Goal: Transaction & Acquisition: Purchase product/service

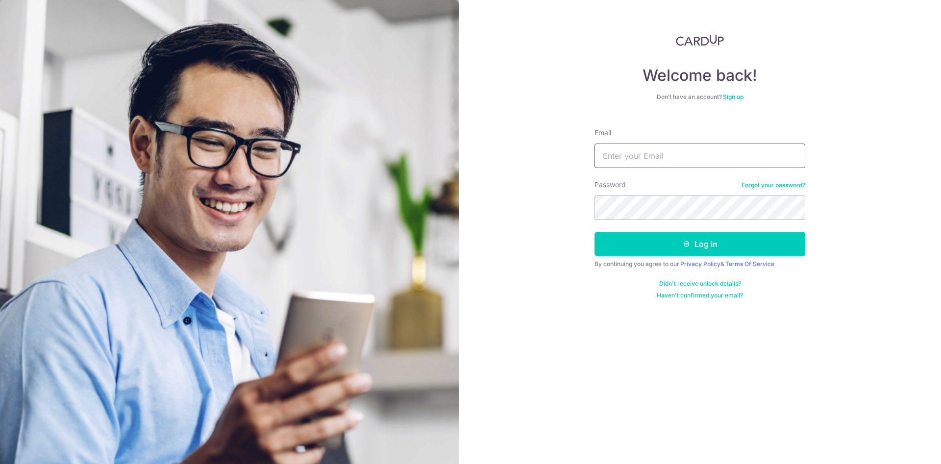
click at [664, 154] on input "Email" at bounding box center [699, 156] width 211 height 24
type input "limsp@singtel.com"
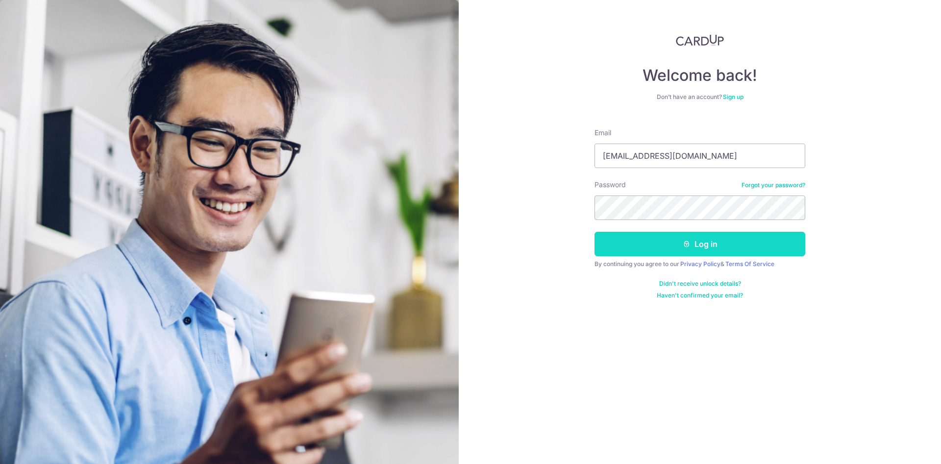
click at [741, 245] on button "Log in" at bounding box center [699, 244] width 211 height 24
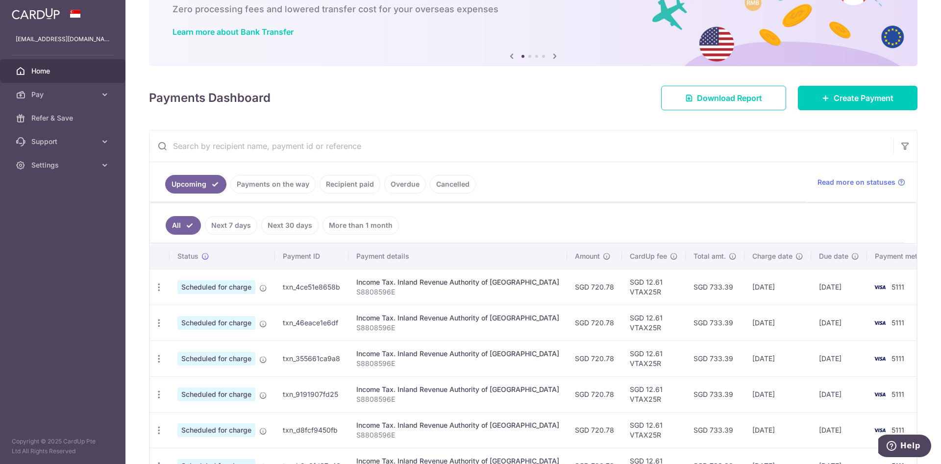
scroll to position [127, 0]
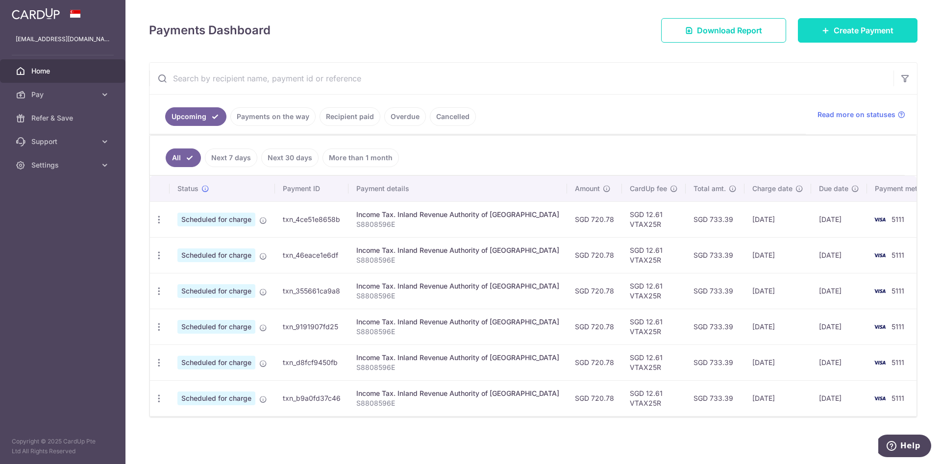
click at [850, 34] on span "Create Payment" at bounding box center [863, 30] width 60 height 12
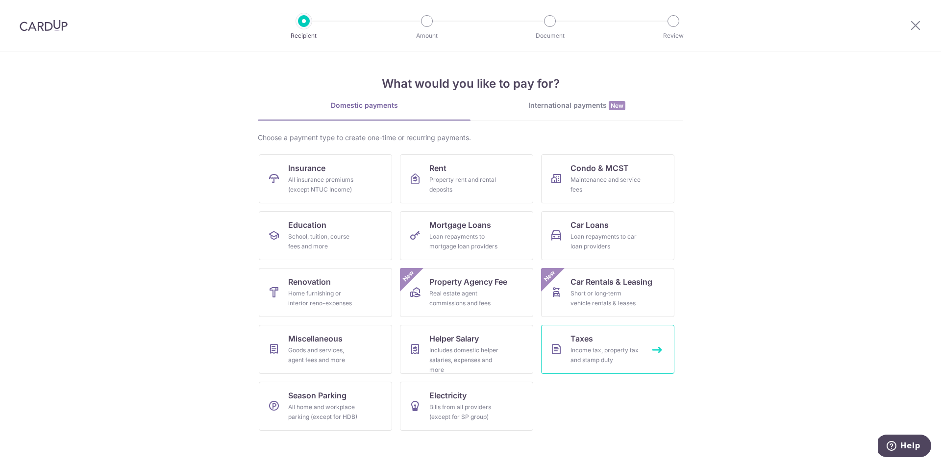
click at [593, 352] on div "Income tax, property tax and stamp duty" at bounding box center [605, 355] width 71 height 20
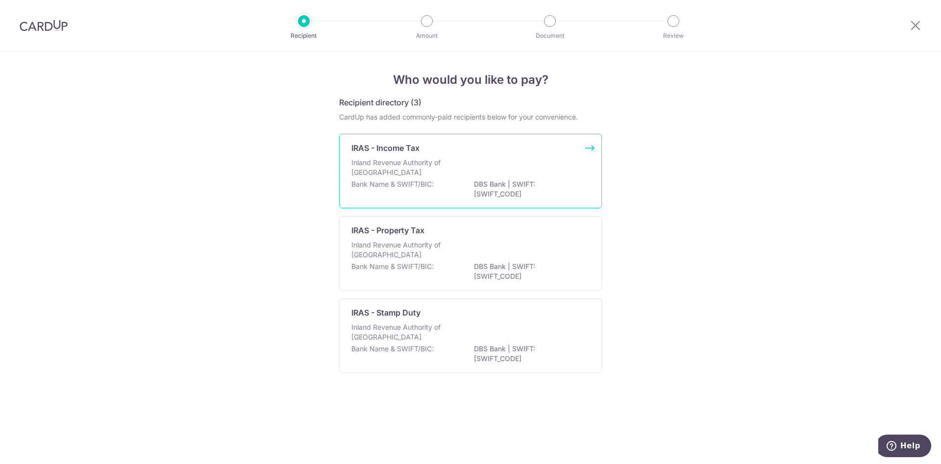
click at [366, 174] on p "Inland Revenue Authority of Singapore" at bounding box center [403, 168] width 104 height 20
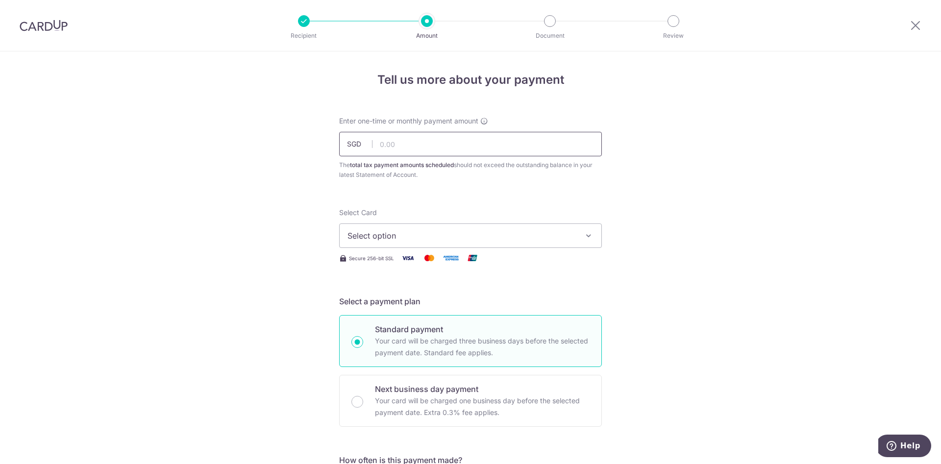
click at [451, 152] on input "text" at bounding box center [470, 144] width 263 height 24
type input "3,000.00"
click at [539, 240] on span "Select option" at bounding box center [461, 236] width 228 height 12
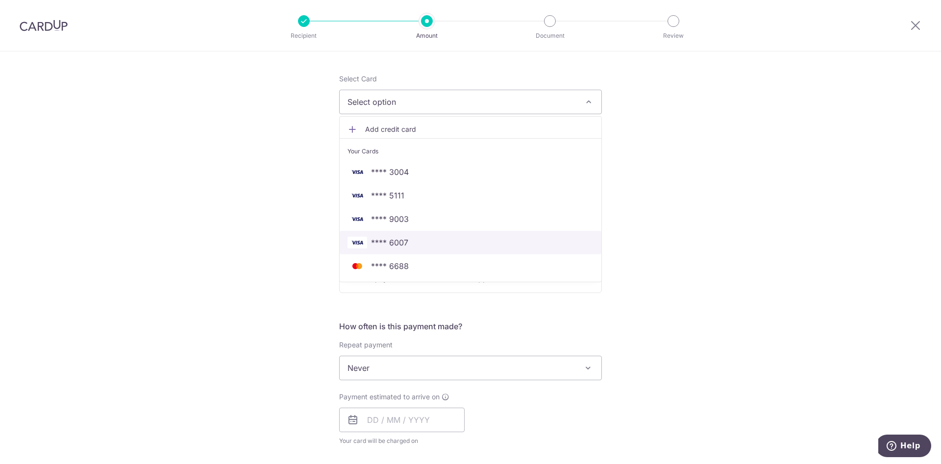
scroll to position [147, 0]
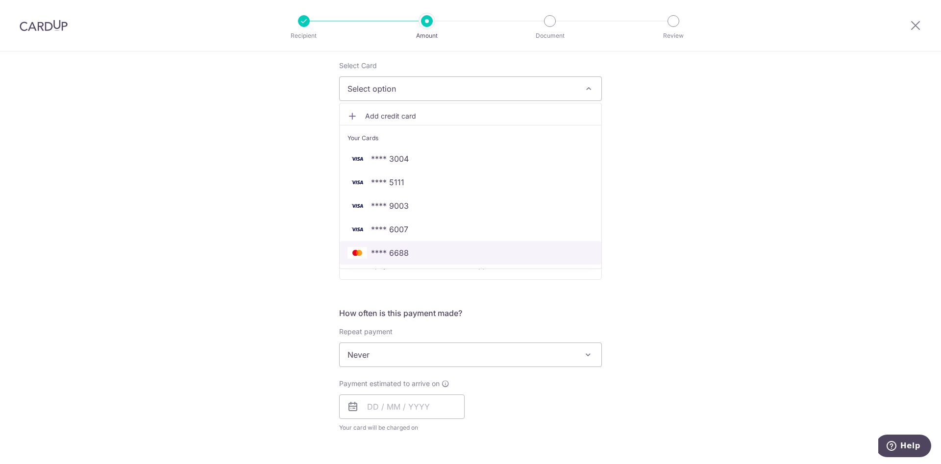
click at [407, 254] on span "**** 6688" at bounding box center [470, 253] width 246 height 12
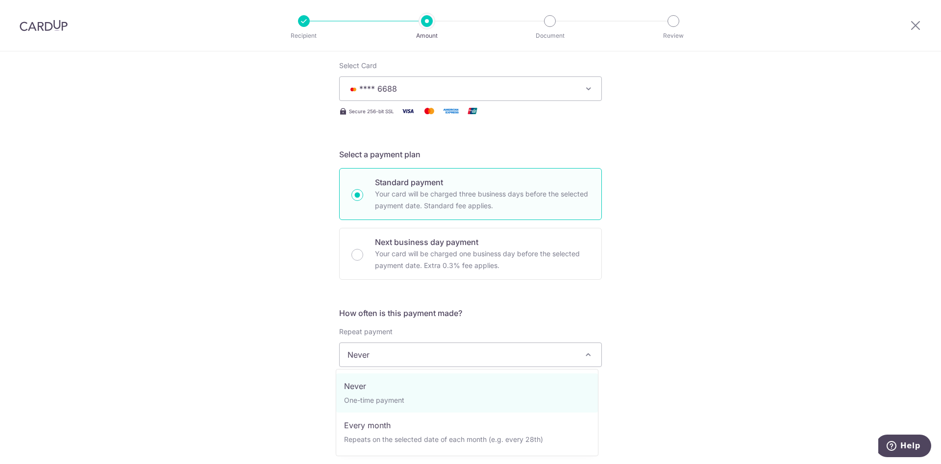
click at [585, 353] on span at bounding box center [588, 355] width 12 height 12
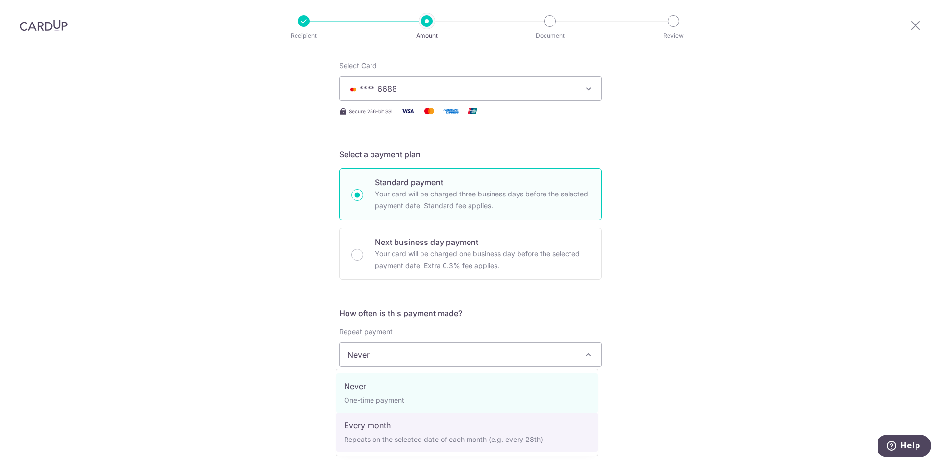
select select "3"
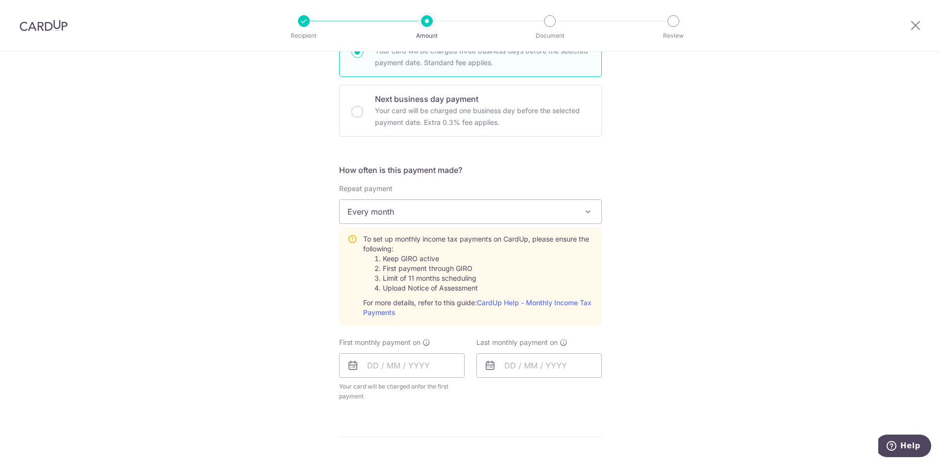
scroll to position [294, 0]
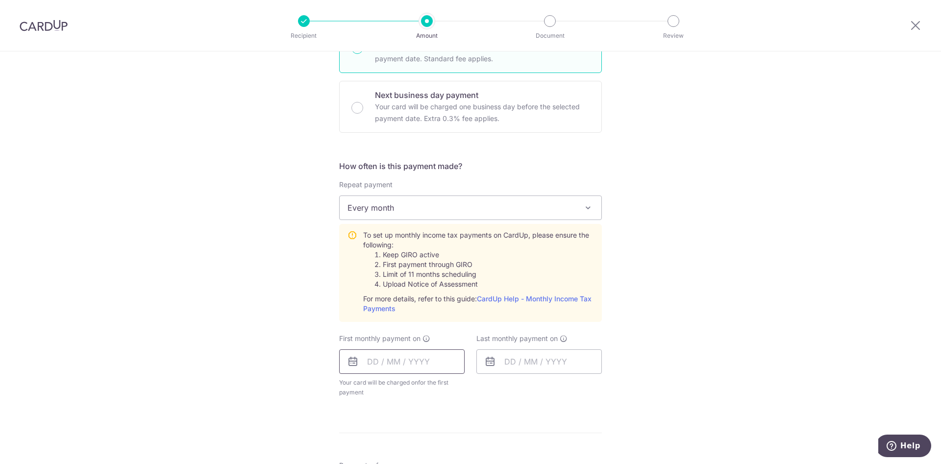
click at [410, 365] on input "text" at bounding box center [401, 361] width 125 height 24
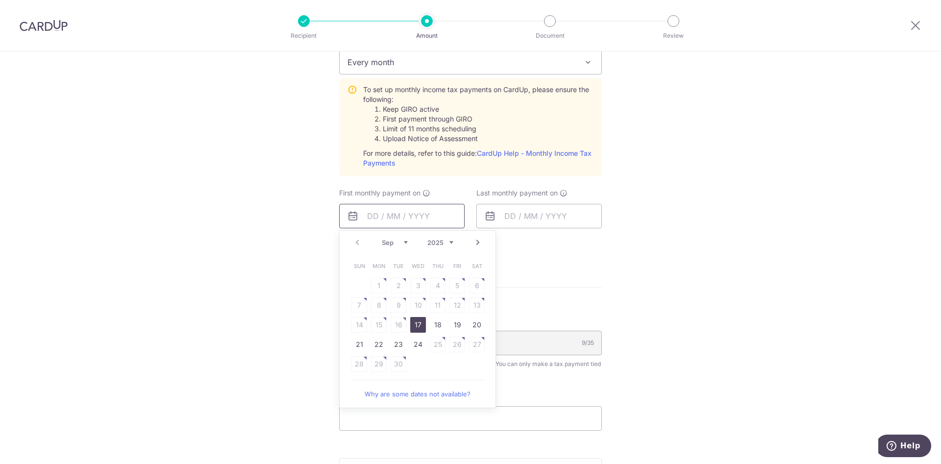
scroll to position [441, 0]
drag, startPoint x: 414, startPoint y: 345, endPoint x: 518, endPoint y: 272, distance: 127.5
click at [414, 345] on link "24" at bounding box center [418, 343] width 16 height 16
type input "24/09/2025"
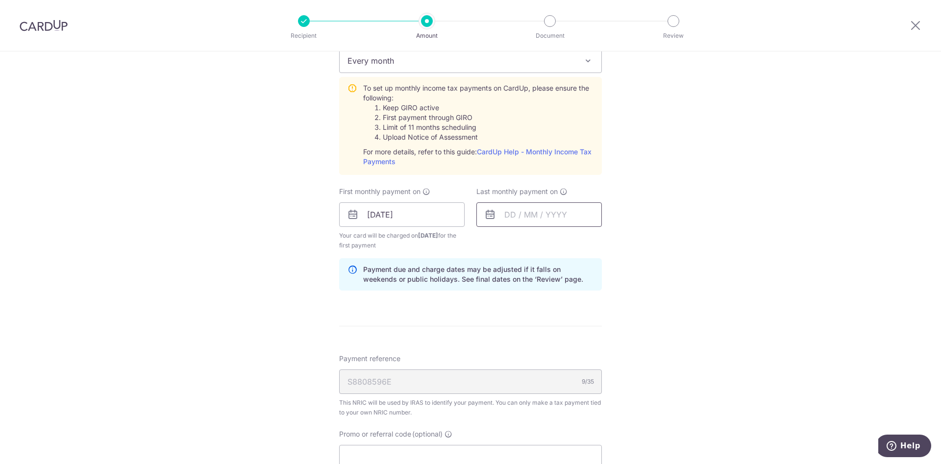
click at [535, 214] on input "text" at bounding box center [538, 214] width 125 height 24
click at [615, 243] on link "Next" at bounding box center [615, 241] width 12 height 12
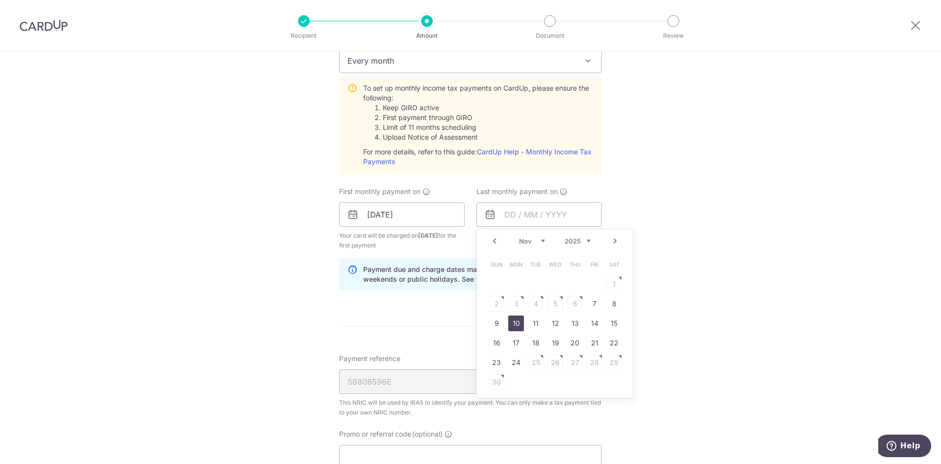
click at [518, 324] on link "10" at bounding box center [516, 324] width 16 height 16
type input "10/11/2025"
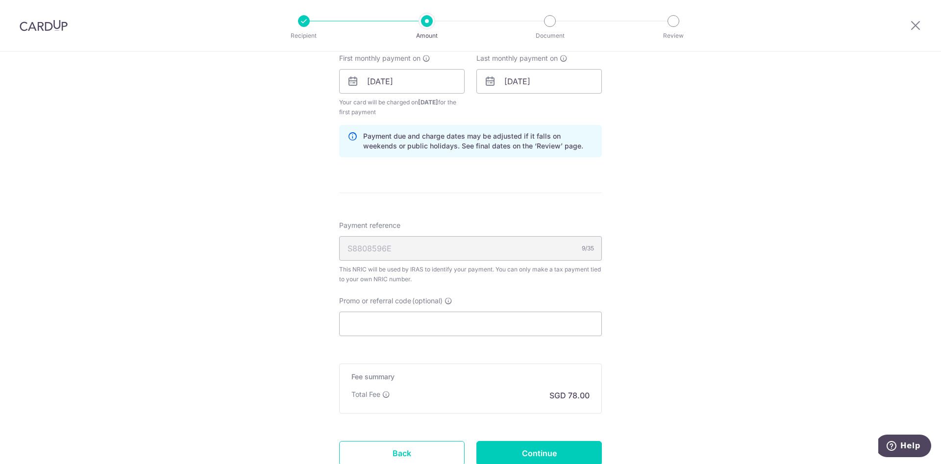
scroll to position [588, 0]
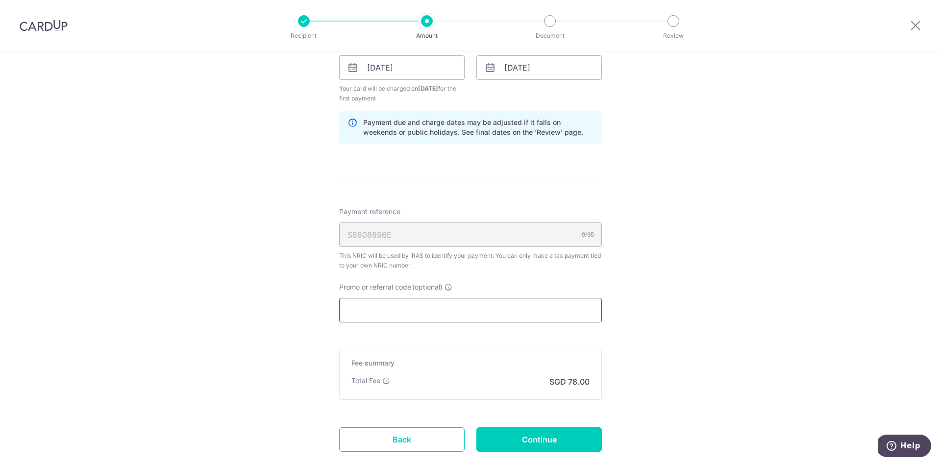
click at [476, 306] on input "Promo or referral code (optional)" at bounding box center [470, 310] width 263 height 24
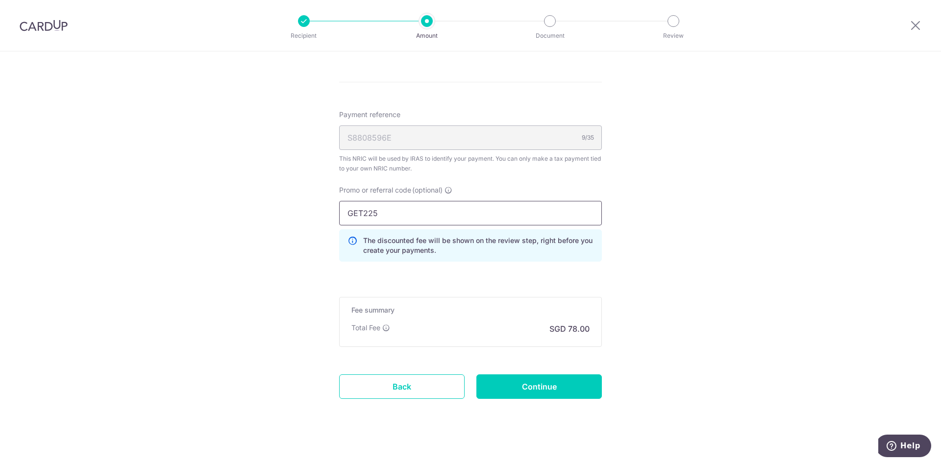
scroll to position [693, 0]
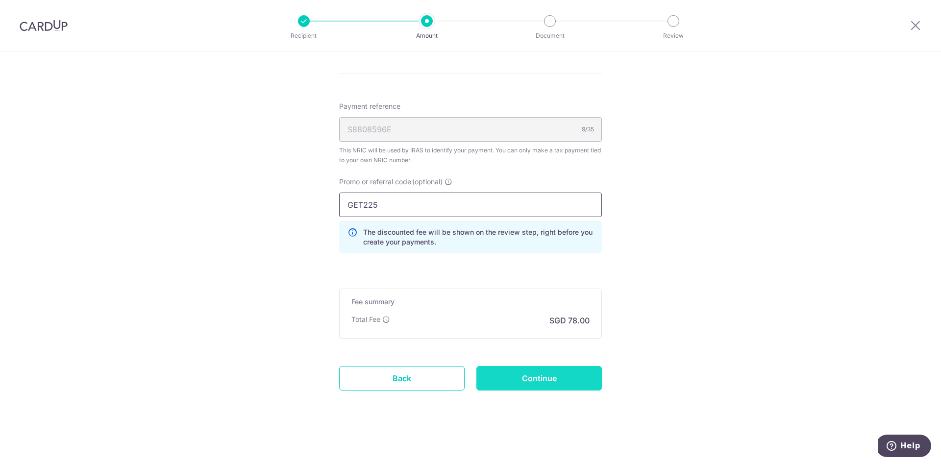
type input "GET225"
click at [539, 376] on input "Continue" at bounding box center [538, 378] width 125 height 24
type input "Create Schedule"
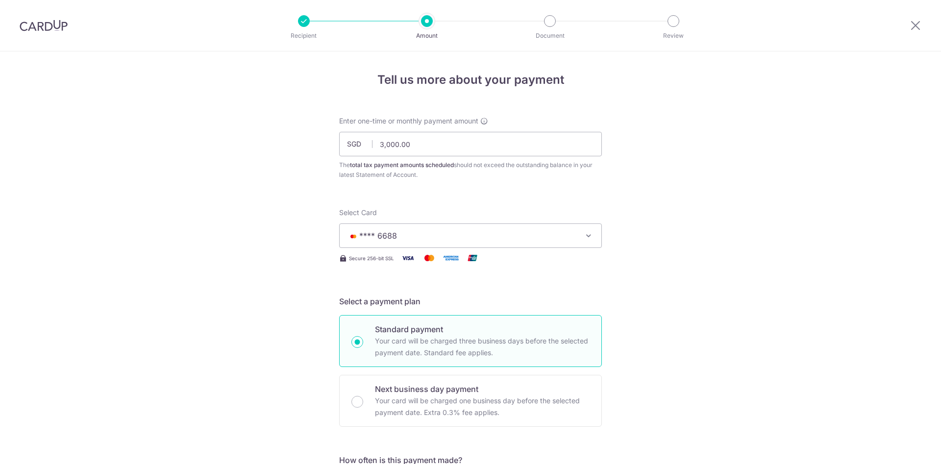
scroll to position [555, 0]
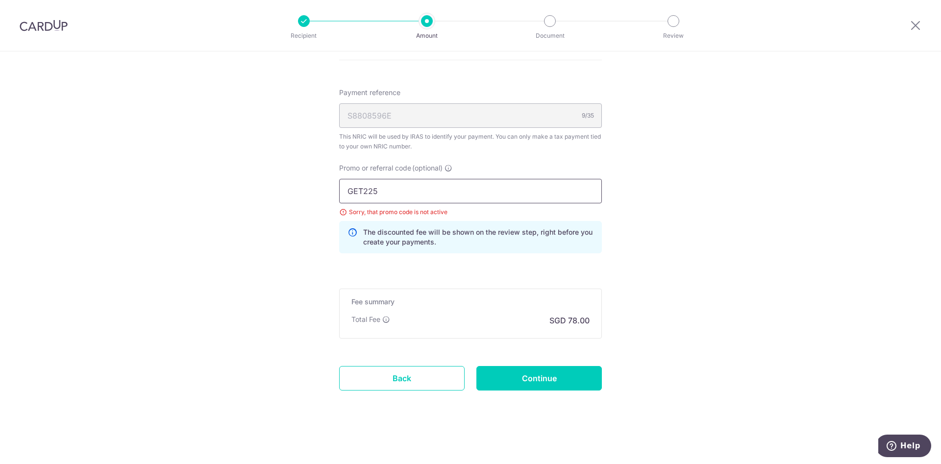
drag, startPoint x: 382, startPoint y: 189, endPoint x: 340, endPoint y: 192, distance: 41.7
click at [340, 192] on input "GET225" at bounding box center [470, 191] width 263 height 24
type input "TAX199"
click at [569, 377] on input "Continue" at bounding box center [538, 378] width 125 height 24
type input "Update Schedule"
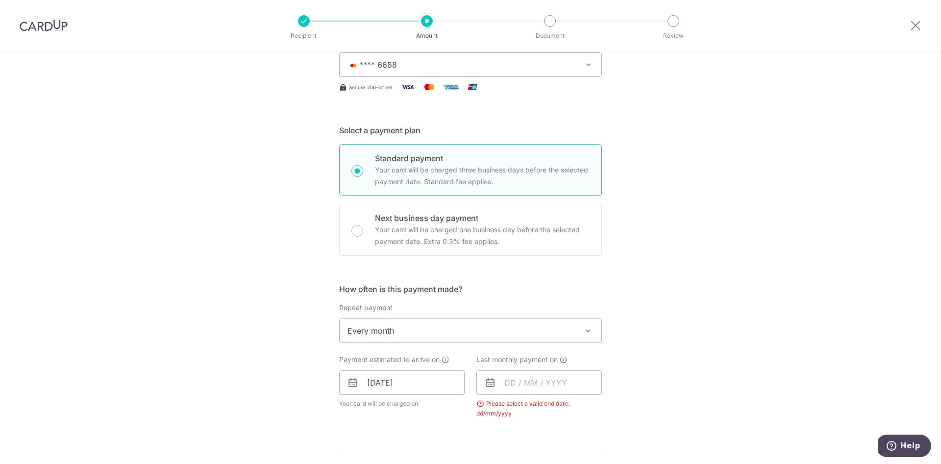
scroll to position [140, 0]
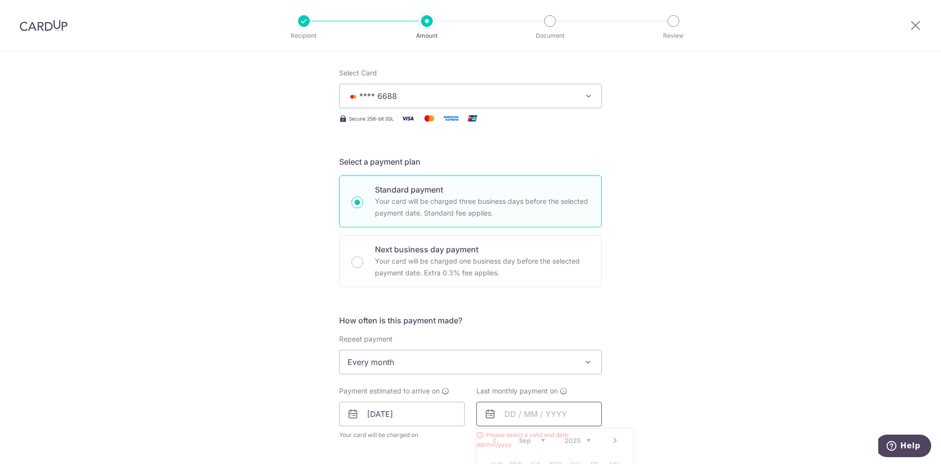
click at [531, 418] on input "text" at bounding box center [538, 414] width 125 height 24
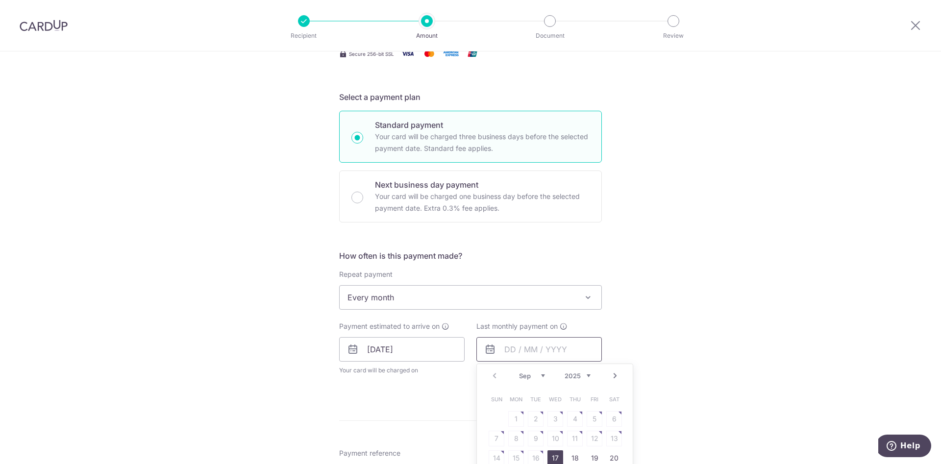
scroll to position [287, 0]
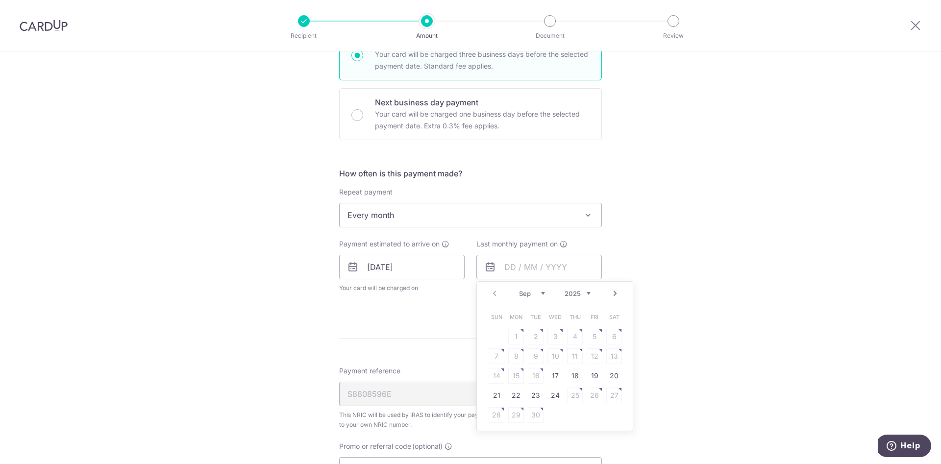
click at [611, 292] on link "Next" at bounding box center [615, 294] width 12 height 12
click at [609, 293] on link "Next" at bounding box center [615, 294] width 12 height 12
click at [612, 293] on link "Next" at bounding box center [615, 294] width 12 height 12
click at [573, 397] on link "22" at bounding box center [575, 396] width 16 height 16
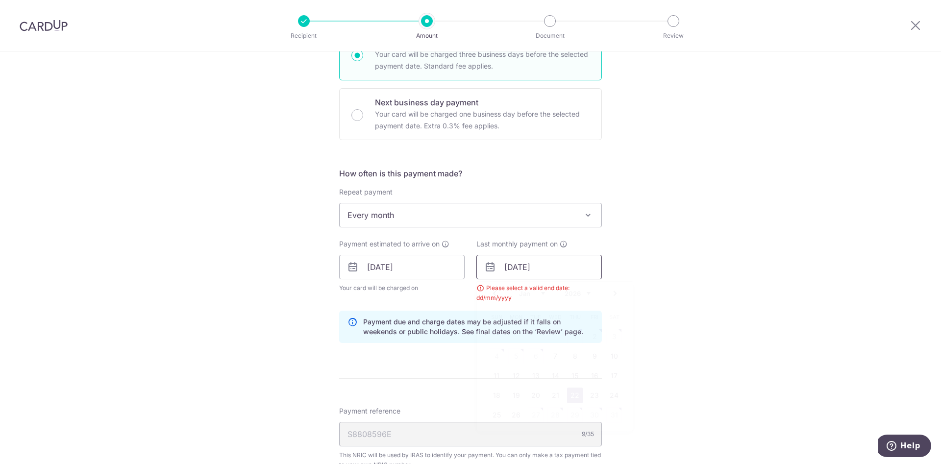
click at [545, 267] on input "22/01/2026" at bounding box center [538, 267] width 125 height 24
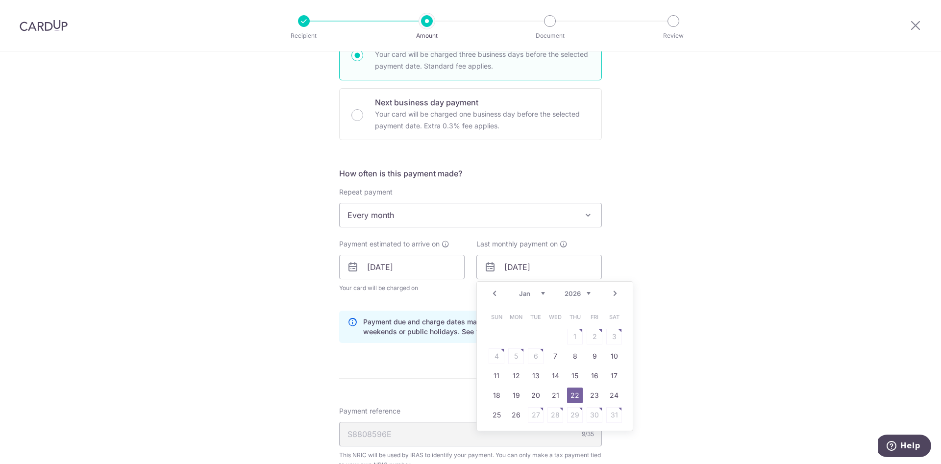
click at [488, 293] on link "Prev" at bounding box center [494, 294] width 12 height 12
click at [589, 395] on link "24" at bounding box center [594, 396] width 16 height 16
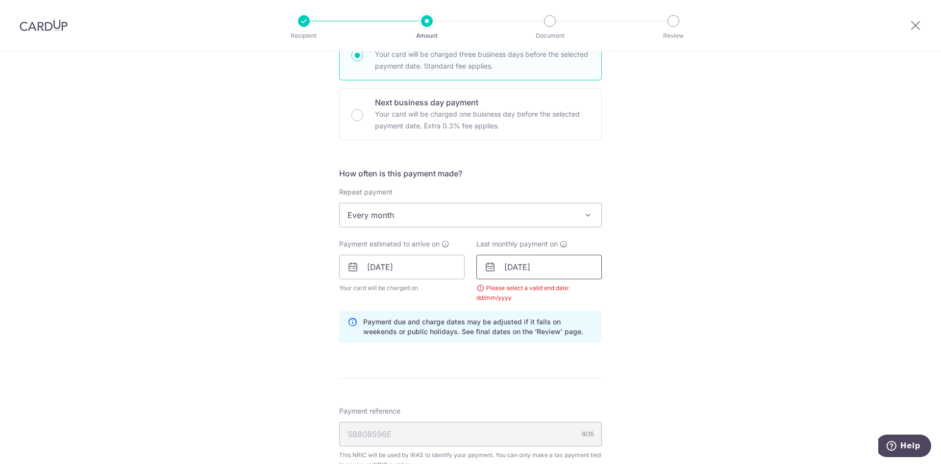
click at [581, 267] on input "24/10/2025" at bounding box center [538, 267] width 125 height 24
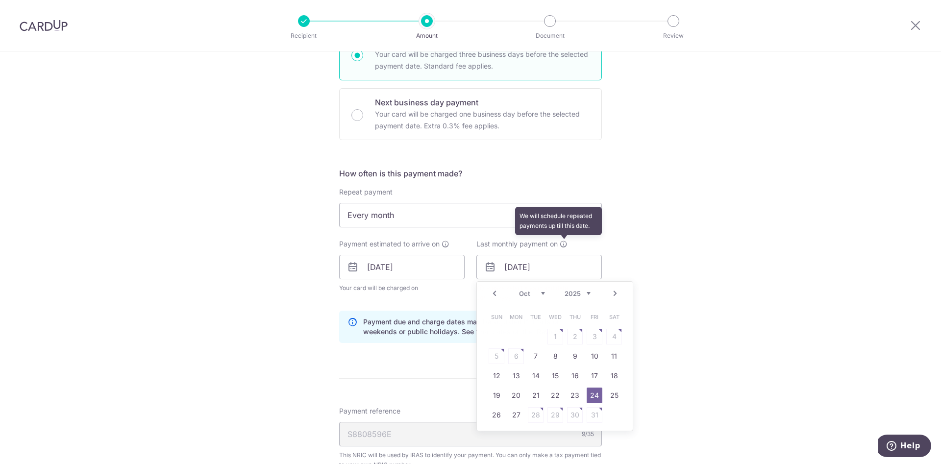
click at [561, 244] on icon at bounding box center [564, 244] width 8 height 8
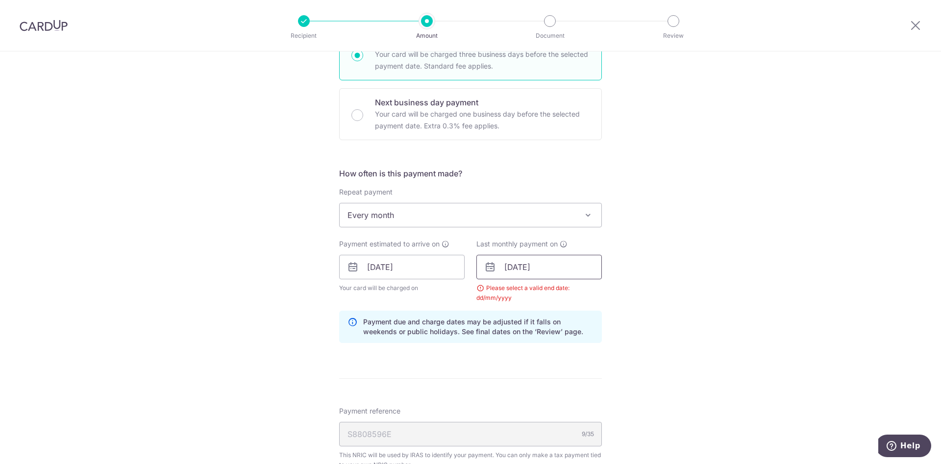
click at [562, 268] on input "24/10/2025" at bounding box center [538, 267] width 125 height 24
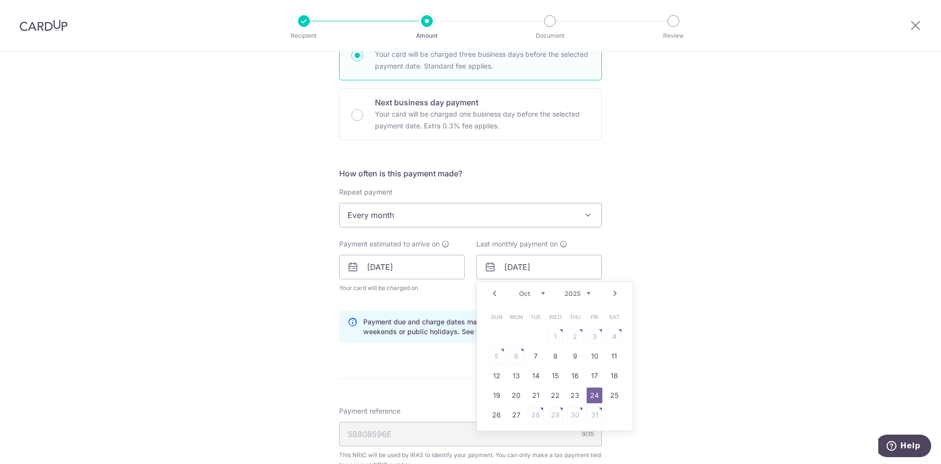
click at [611, 294] on link "Next" at bounding box center [615, 294] width 12 height 12
click at [611, 394] on link "24" at bounding box center [614, 396] width 16 height 16
type input "24/01/2026"
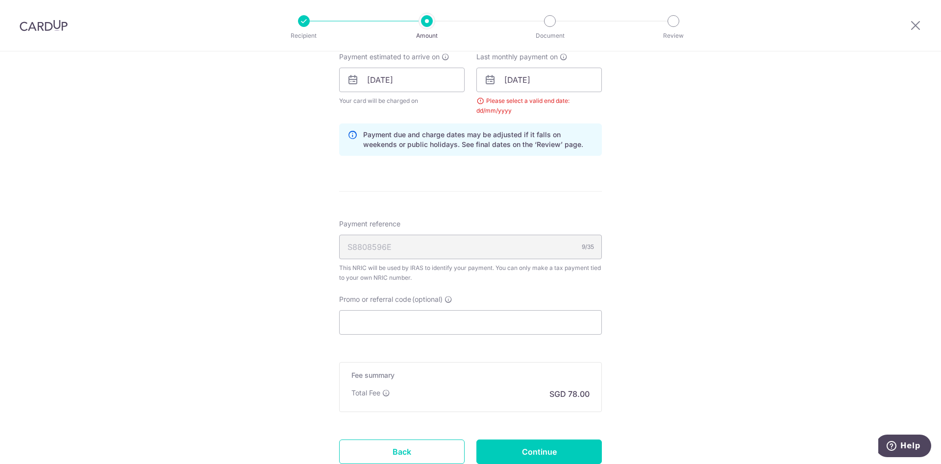
scroll to position [507, 0]
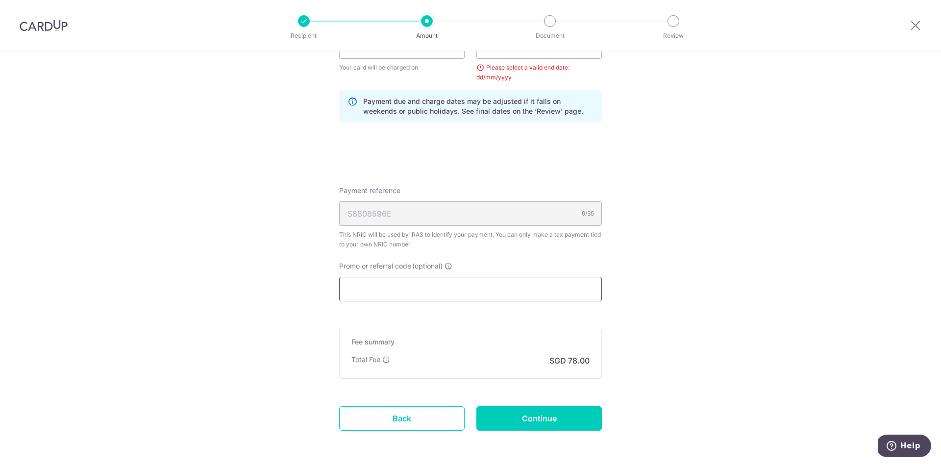
click at [503, 290] on input "Promo or referral code (optional)" at bounding box center [470, 289] width 263 height 24
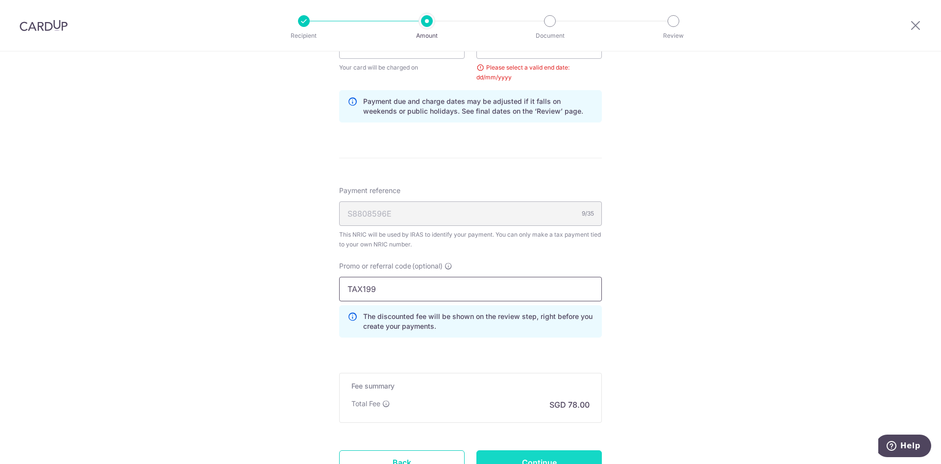
type input "TAX199"
click at [574, 454] on input "Continue" at bounding box center [538, 462] width 125 height 24
type input "Update Schedule"
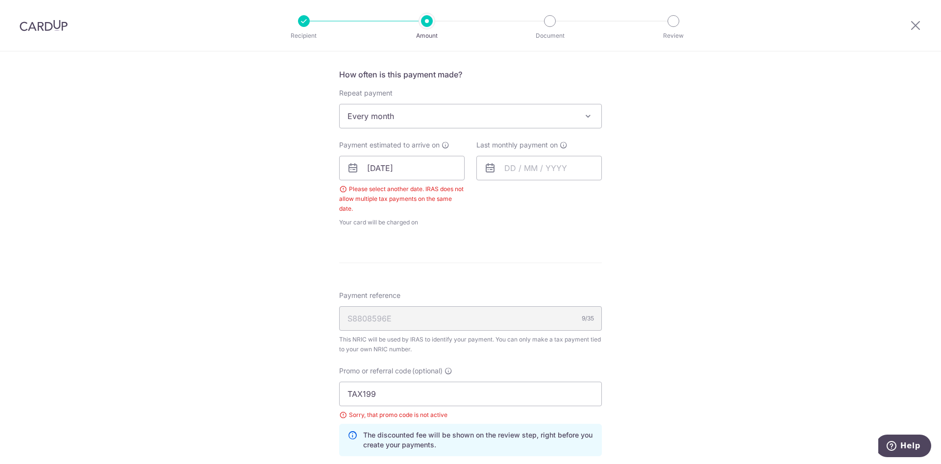
scroll to position [371, 0]
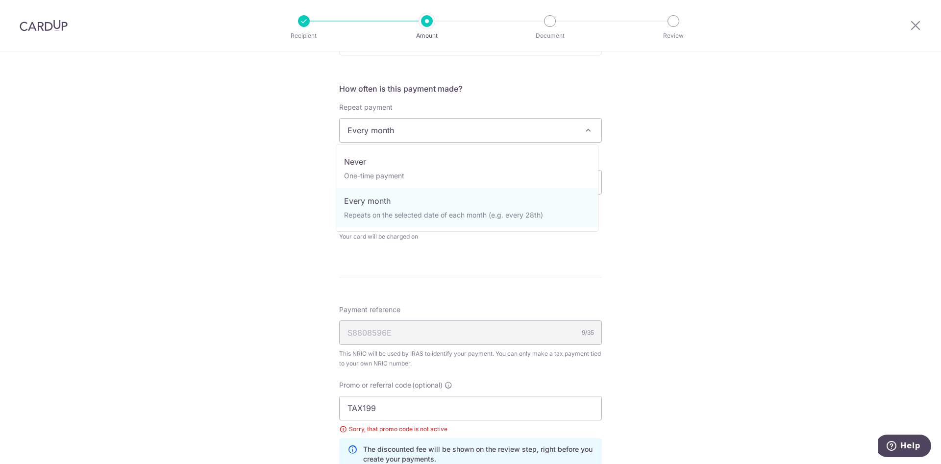
click at [582, 132] on span at bounding box center [588, 130] width 12 height 12
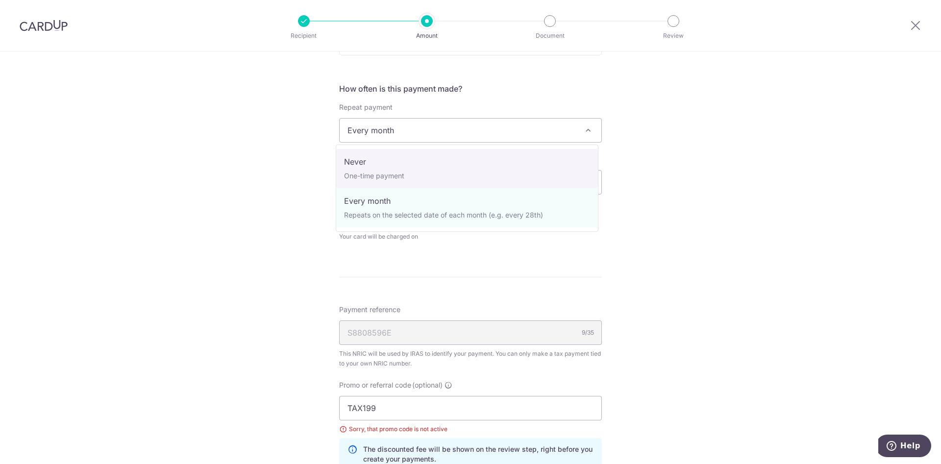
select select "1"
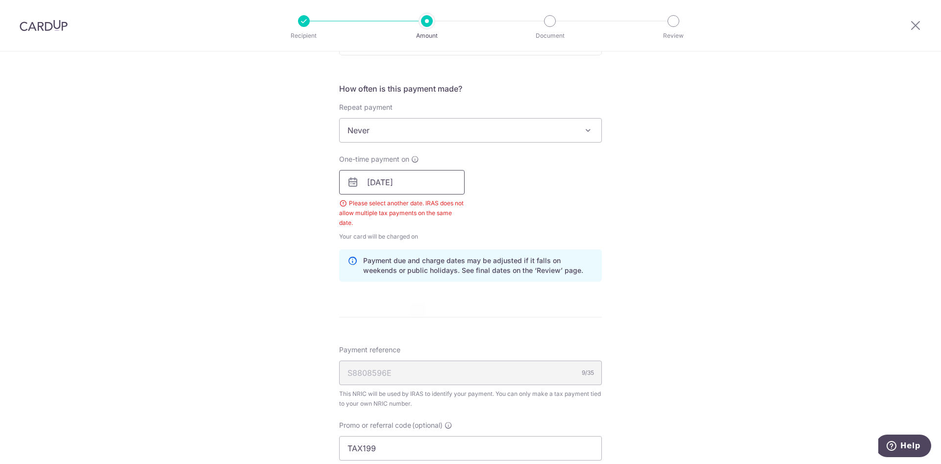
click at [434, 180] on input "24/09/2025" at bounding box center [401, 182] width 125 height 24
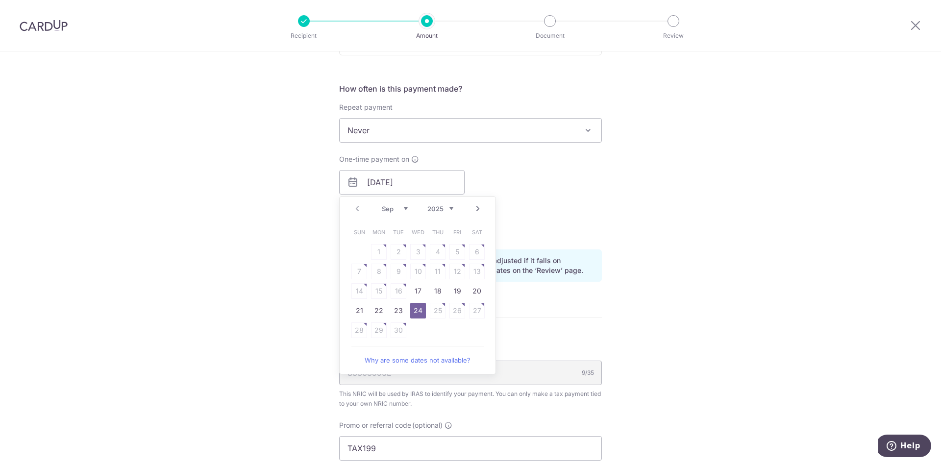
click at [472, 209] on link "Next" at bounding box center [478, 209] width 12 height 12
click at [431, 316] on link "23" at bounding box center [438, 311] width 16 height 16
type input "23/10/2025"
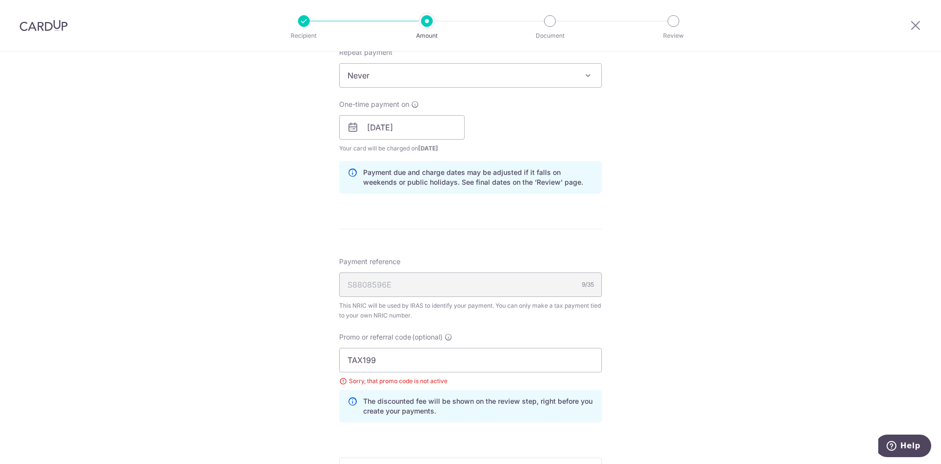
scroll to position [518, 0]
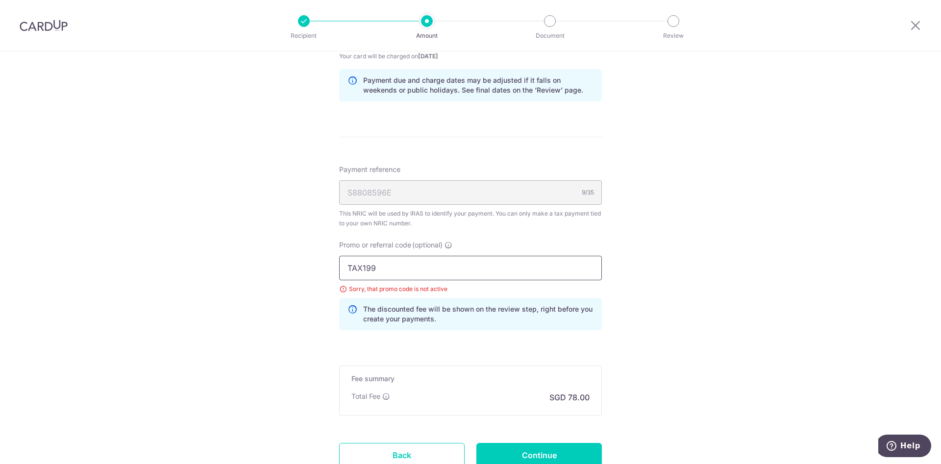
click at [437, 272] on input "TAX199" at bounding box center [470, 268] width 263 height 24
drag, startPoint x: 391, startPoint y: 272, endPoint x: 316, endPoint y: 273, distance: 75.5
click at [316, 273] on div "Tell us more about your payment Enter one-time or monthly payment amount SGD 3,…" at bounding box center [470, 37] width 941 height 1008
type input "get225"
click at [573, 451] on input "Continue" at bounding box center [538, 455] width 125 height 24
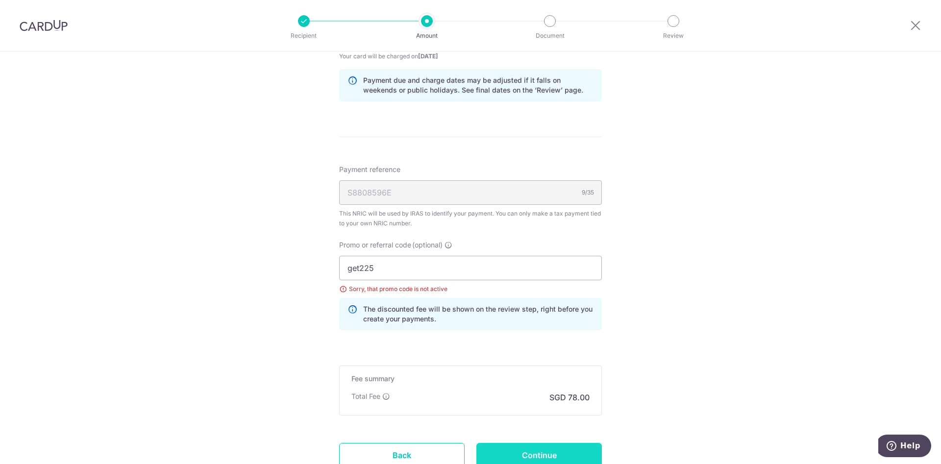
type input "Update Schedule"
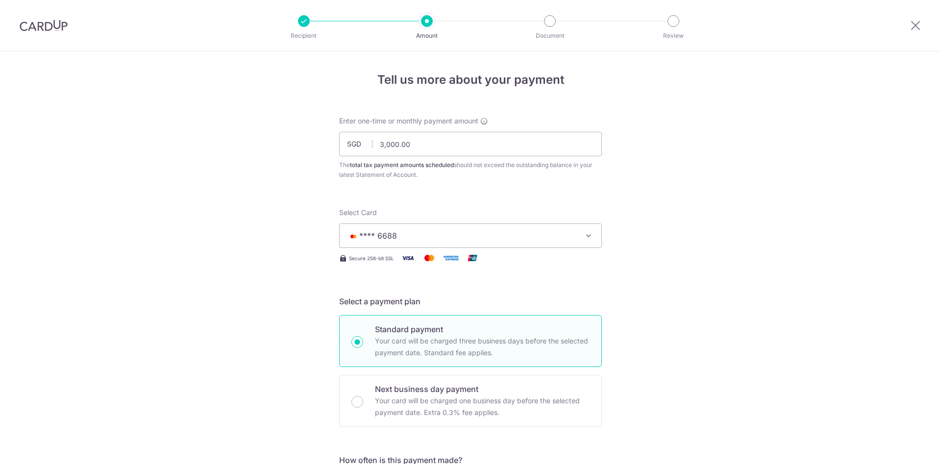
scroll to position [595, 0]
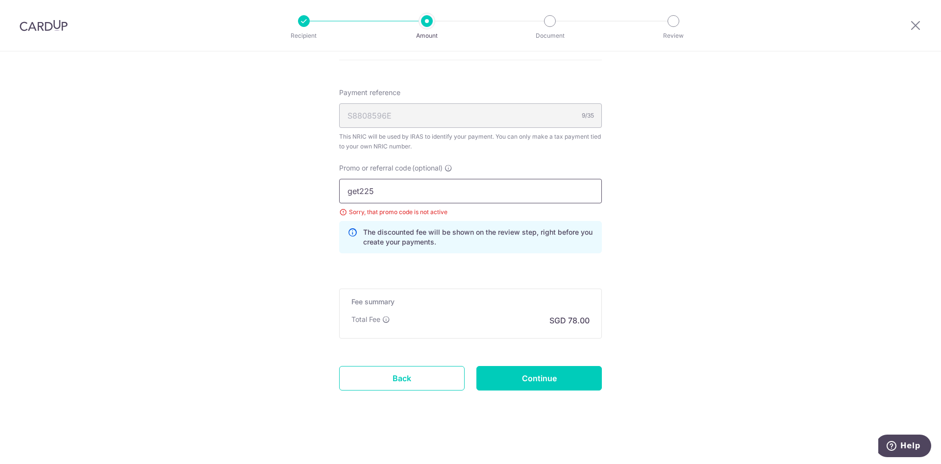
drag, startPoint x: 393, startPoint y: 192, endPoint x: 320, endPoint y: 185, distance: 72.8
type input "RECUR185"
click at [544, 383] on input "Continue" at bounding box center [538, 378] width 125 height 24
type input "Update Schedule"
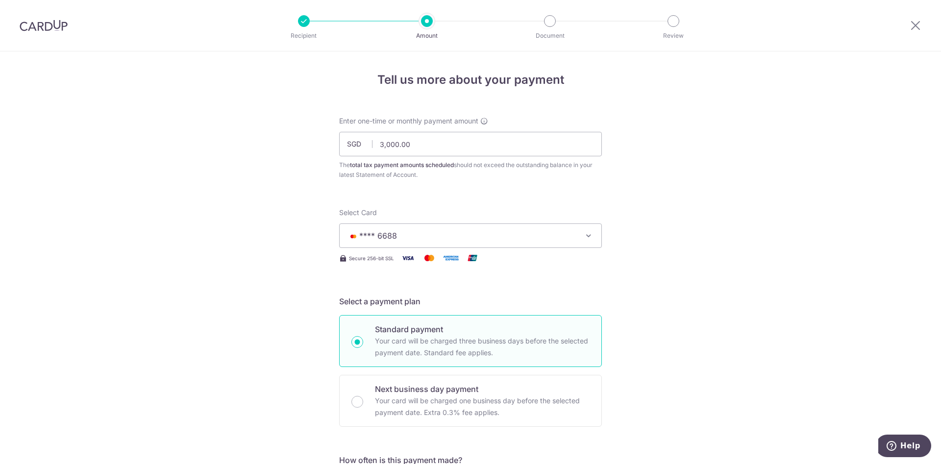
click at [46, 27] on img at bounding box center [44, 26] width 48 height 12
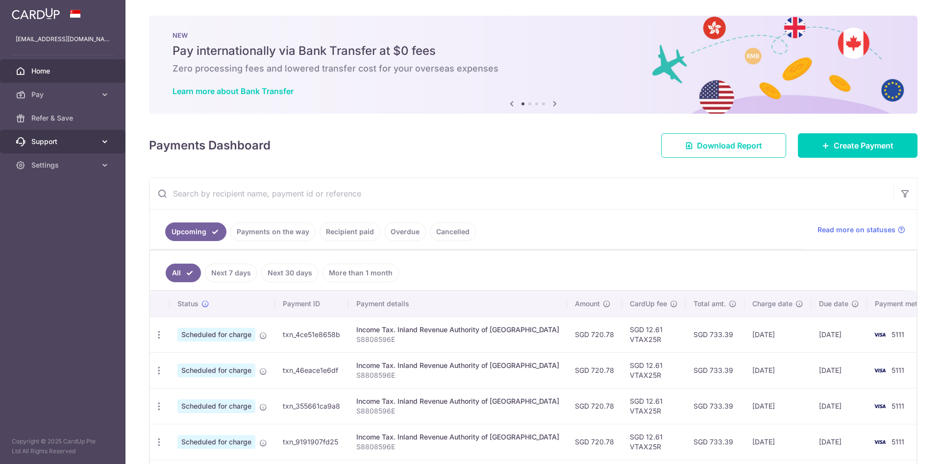
click at [65, 143] on span "Support" at bounding box center [63, 142] width 65 height 10
click at [60, 166] on span "FAQ" at bounding box center [63, 165] width 65 height 10
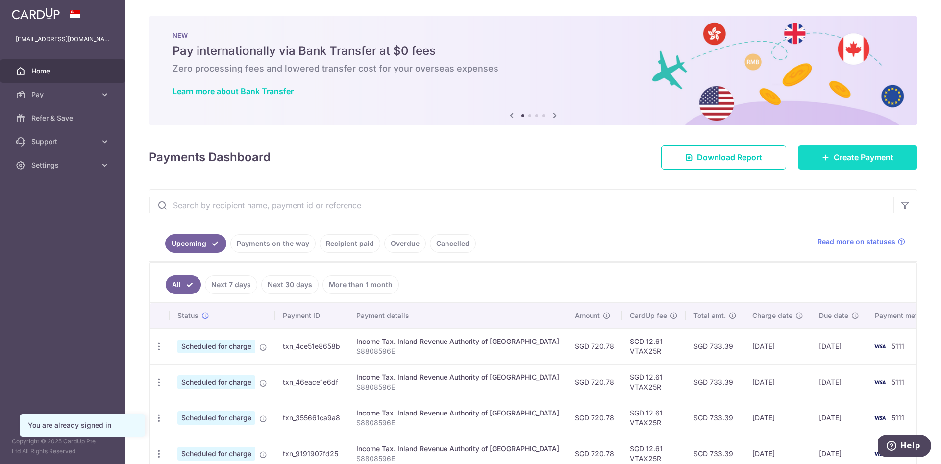
click at [873, 166] on link "Create Payment" at bounding box center [858, 157] width 120 height 24
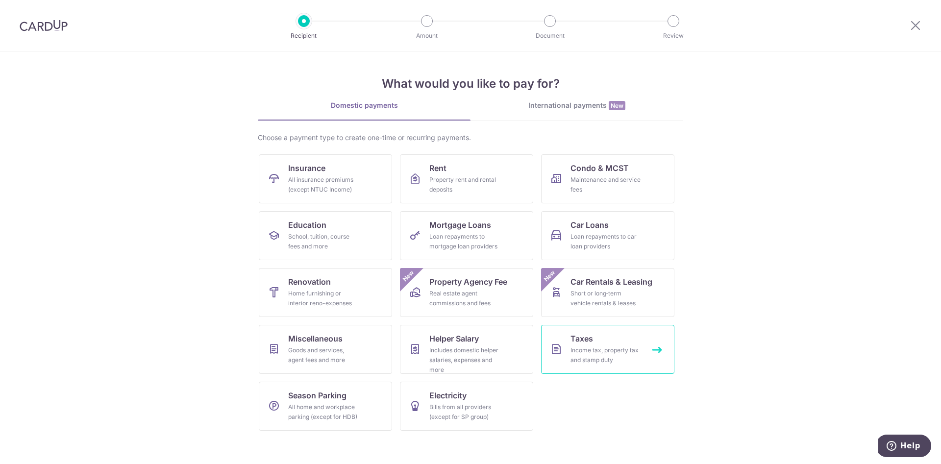
click at [601, 348] on div "Income tax, property tax and stamp duty" at bounding box center [605, 355] width 71 height 20
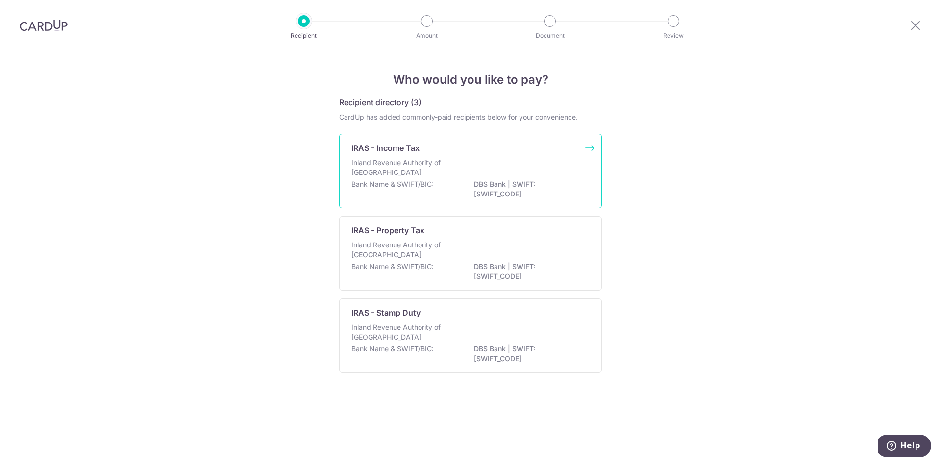
click at [435, 182] on div "Bank Name & SWIFT/BIC: DBS Bank | SWIFT: [SWIFT_CODE]" at bounding box center [470, 189] width 238 height 21
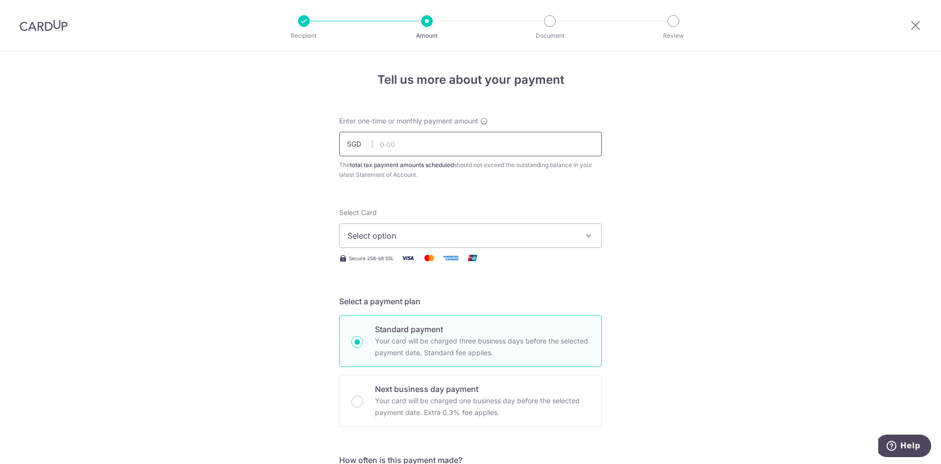
click at [443, 144] on input "text" at bounding box center [470, 144] width 263 height 24
type input "3,000.00"
click at [526, 234] on span "Select option" at bounding box center [461, 236] width 228 height 12
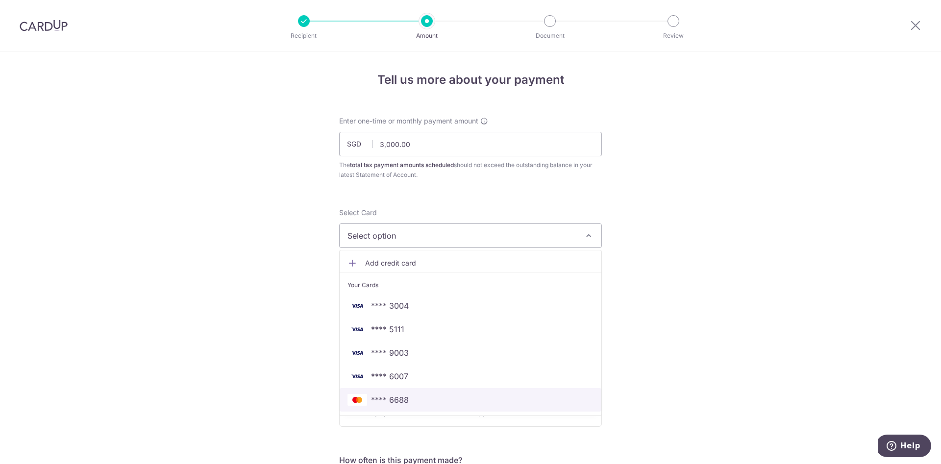
click at [400, 404] on span "**** 6688" at bounding box center [390, 400] width 38 height 12
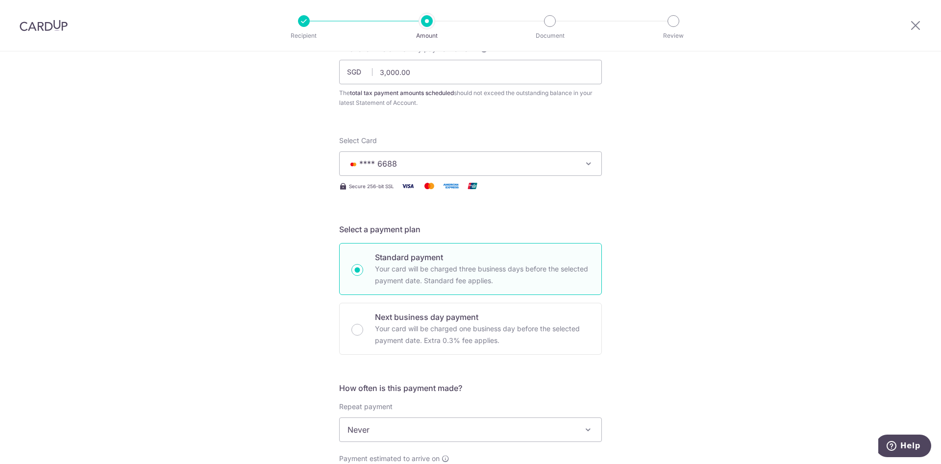
scroll to position [220, 0]
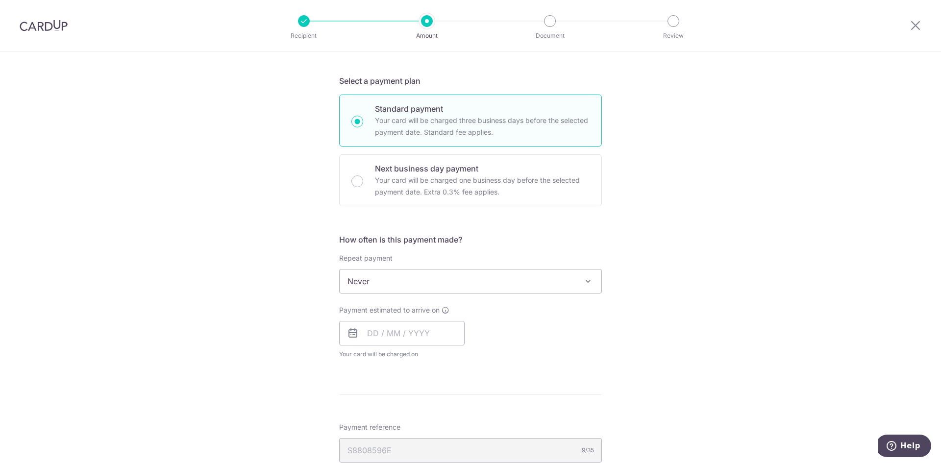
click at [400, 275] on span "Never" at bounding box center [471, 281] width 262 height 24
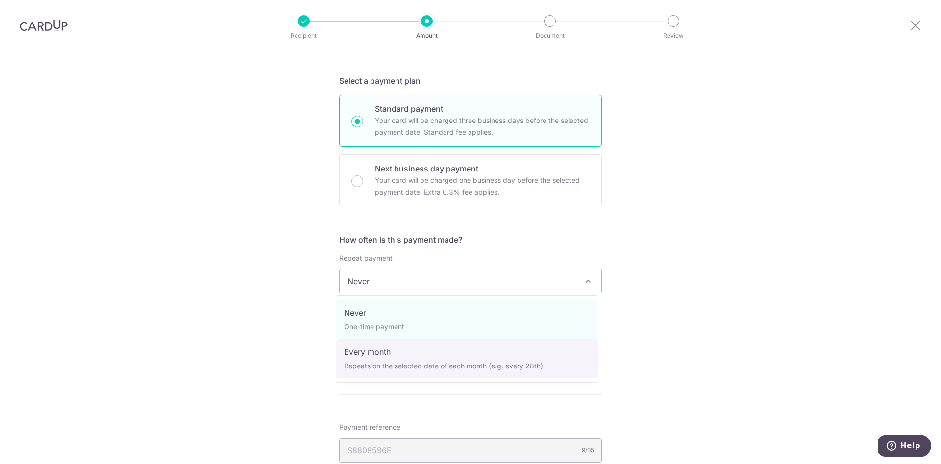
select select "3"
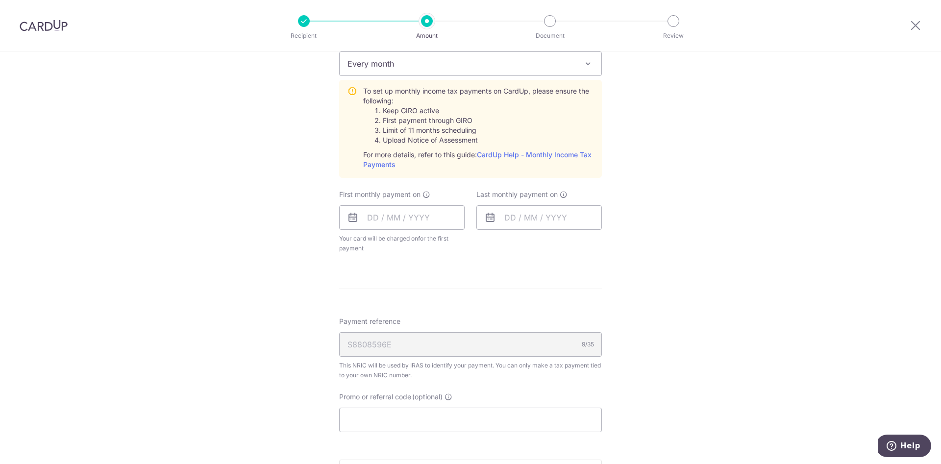
scroll to position [441, 0]
click at [421, 224] on input "text" at bounding box center [401, 214] width 125 height 24
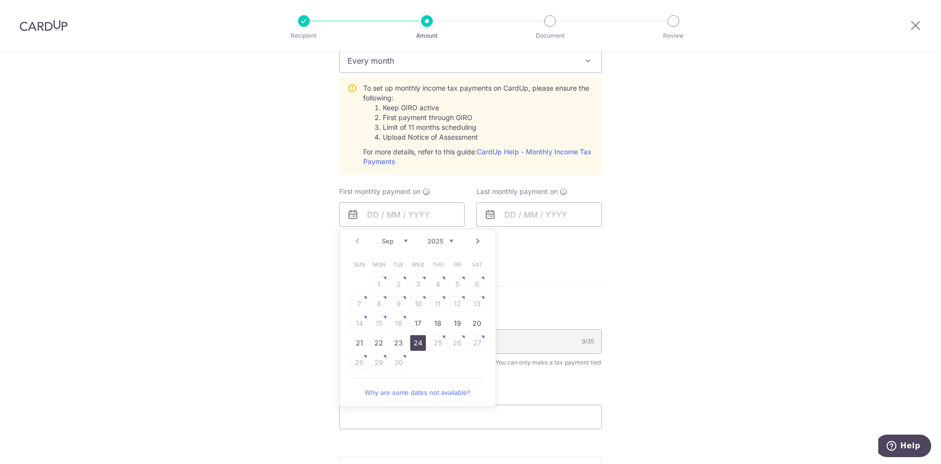
click at [418, 346] on link "24" at bounding box center [418, 343] width 16 height 16
type input "24/09/2025"
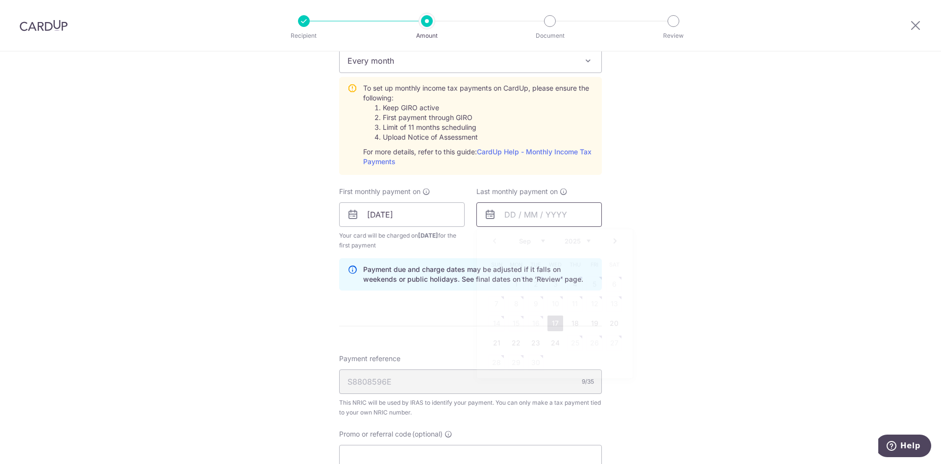
click at [522, 217] on input "text" at bounding box center [538, 214] width 125 height 24
click at [615, 245] on link "Next" at bounding box center [615, 241] width 12 height 12
click at [613, 244] on link "Next" at bounding box center [615, 241] width 12 height 12
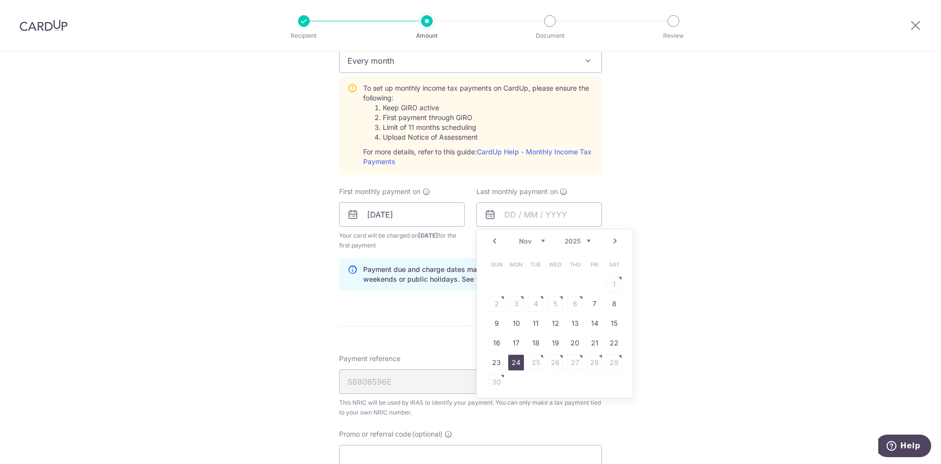
click at [513, 359] on link "24" at bounding box center [516, 363] width 16 height 16
type input "[DATE]"
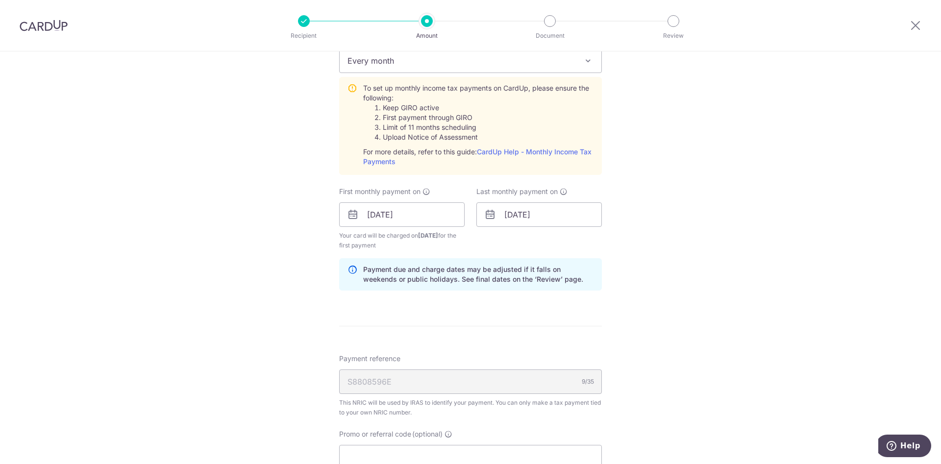
click at [404, 390] on div "S8808596E 9/35" at bounding box center [470, 381] width 263 height 24
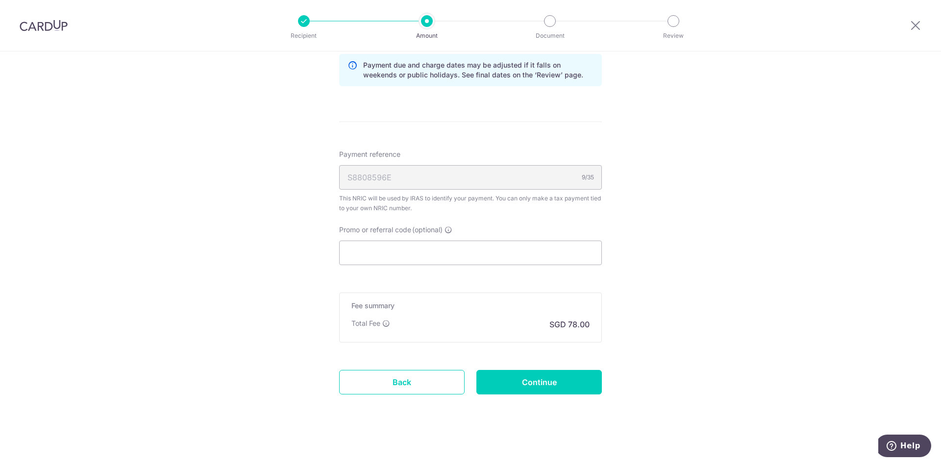
scroll to position [649, 0]
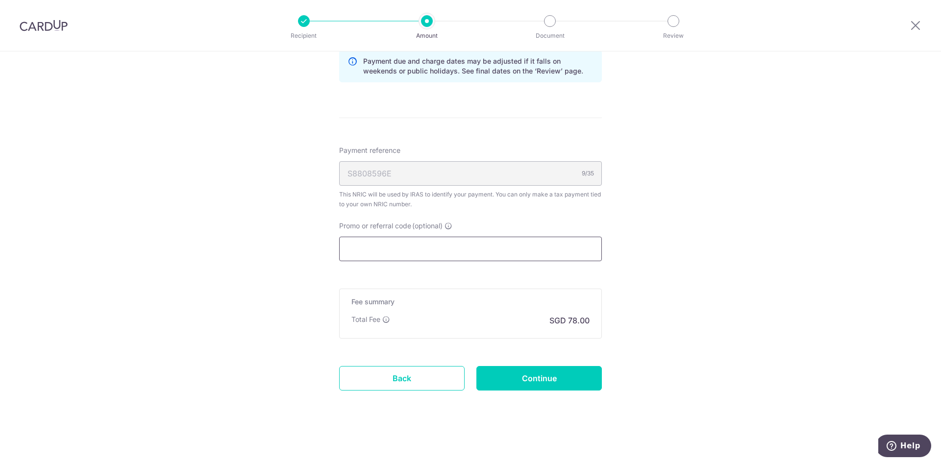
click at [422, 255] on input "Promo or referral code (optional)" at bounding box center [470, 249] width 263 height 24
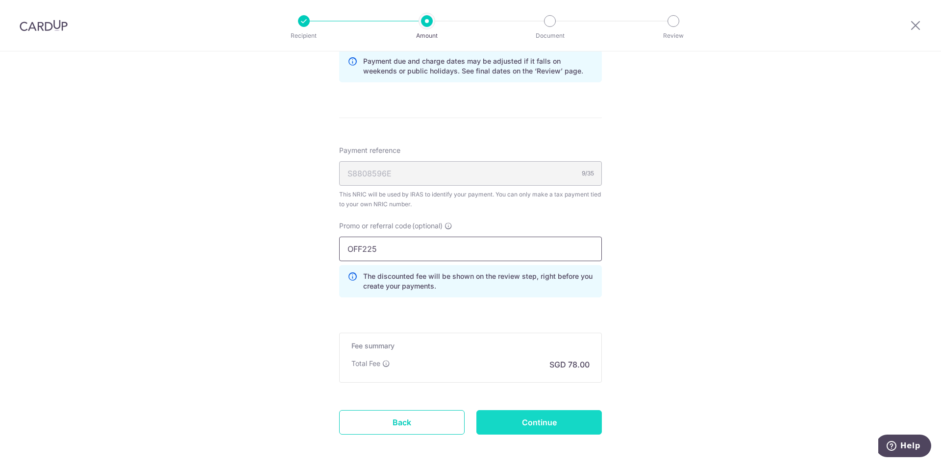
type input "OFF225"
click at [556, 423] on input "Continue" at bounding box center [538, 422] width 125 height 24
type input "Create Schedule"
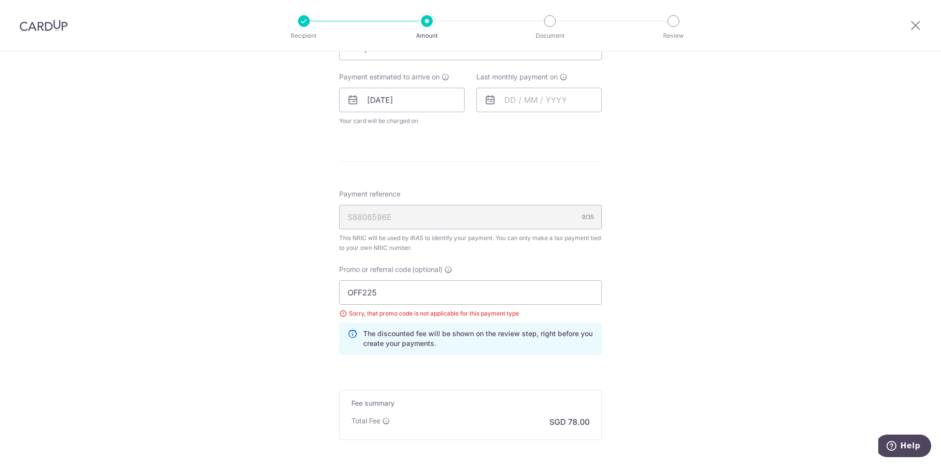
scroll to position [408, 0]
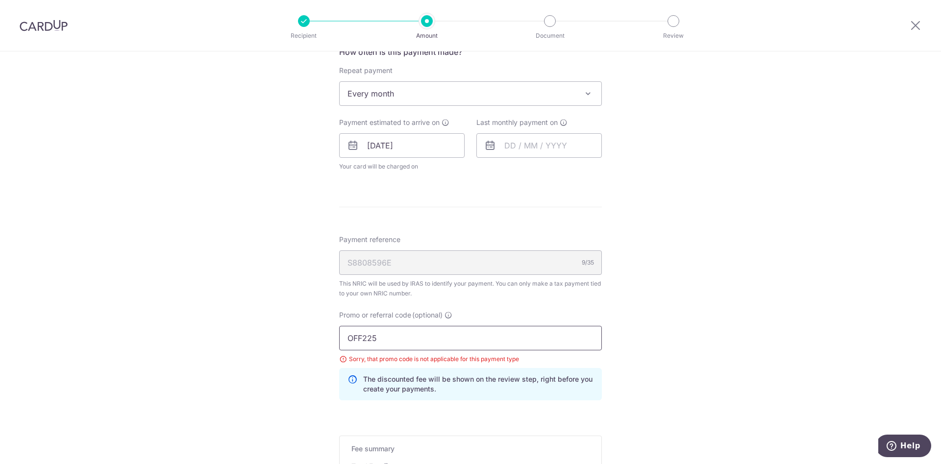
drag, startPoint x: 421, startPoint y: 343, endPoint x: 289, endPoint y: 331, distance: 132.8
click at [289, 331] on div "Tell us more about your payment Enter one-time or monthly payment amount SGD 3,…" at bounding box center [470, 127] width 941 height 968
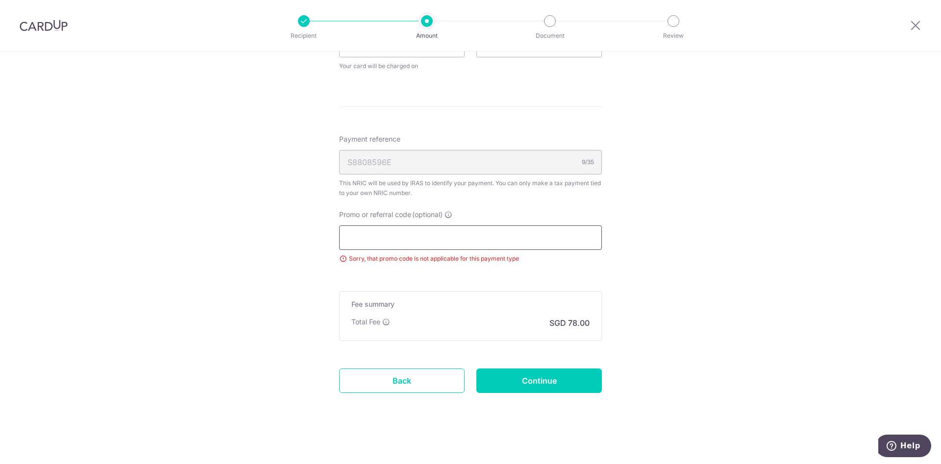
scroll to position [511, 0]
click at [564, 374] on input "Continue" at bounding box center [538, 378] width 125 height 24
type input "Update Schedule"
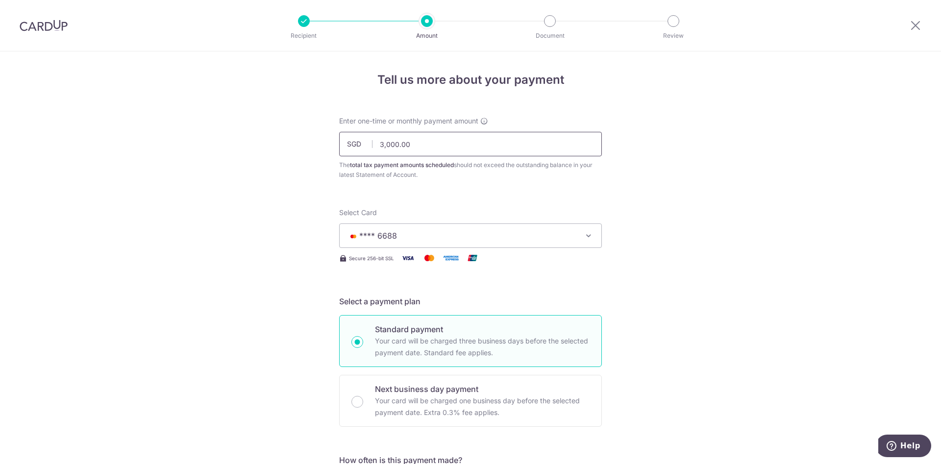
click at [459, 154] on input "3,000.00" at bounding box center [470, 144] width 263 height 24
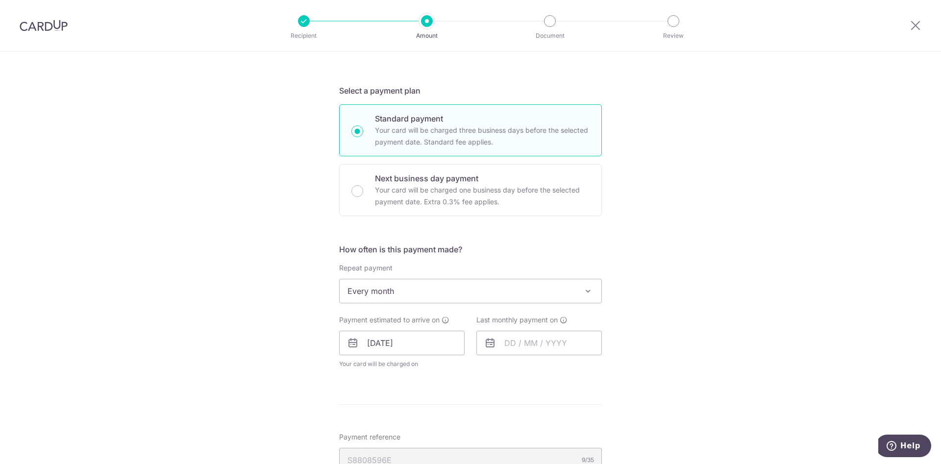
scroll to position [220, 0]
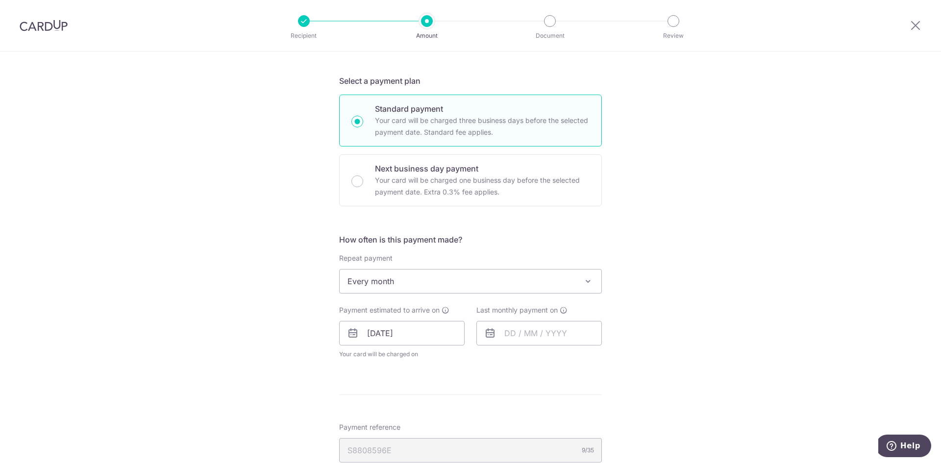
click at [569, 279] on span "Every month" at bounding box center [471, 281] width 262 height 24
type input "3,000.00"
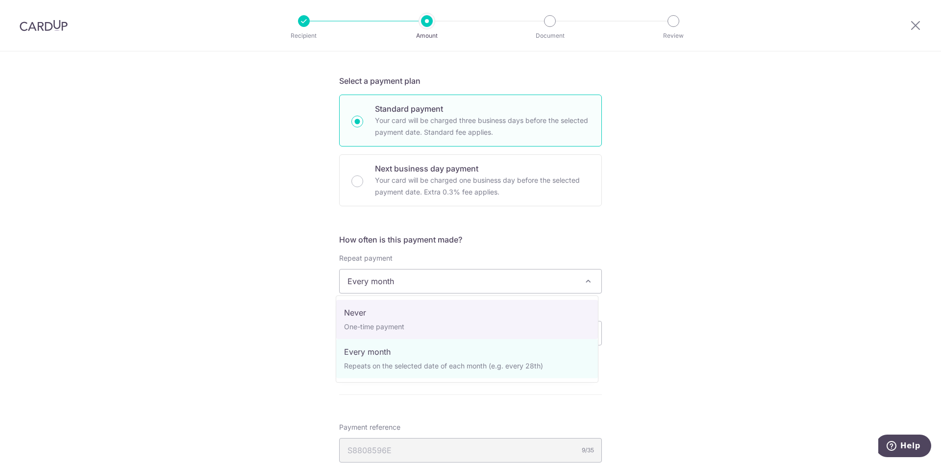
select select "1"
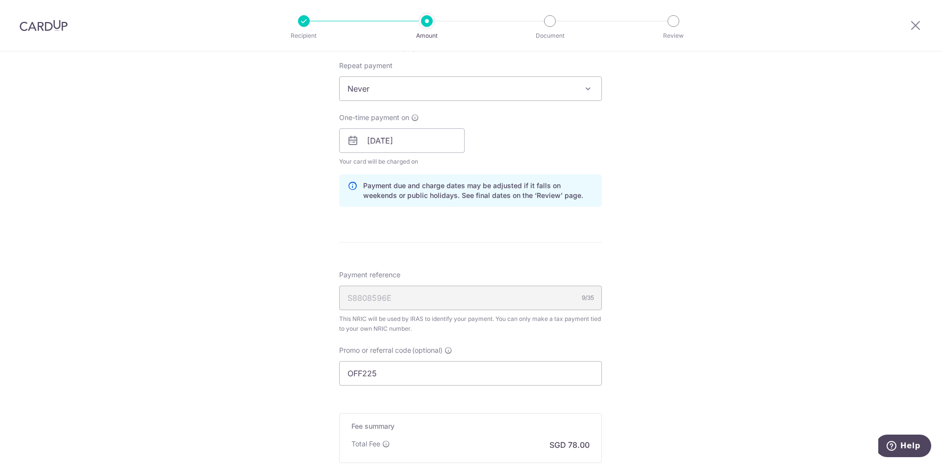
scroll to position [514, 0]
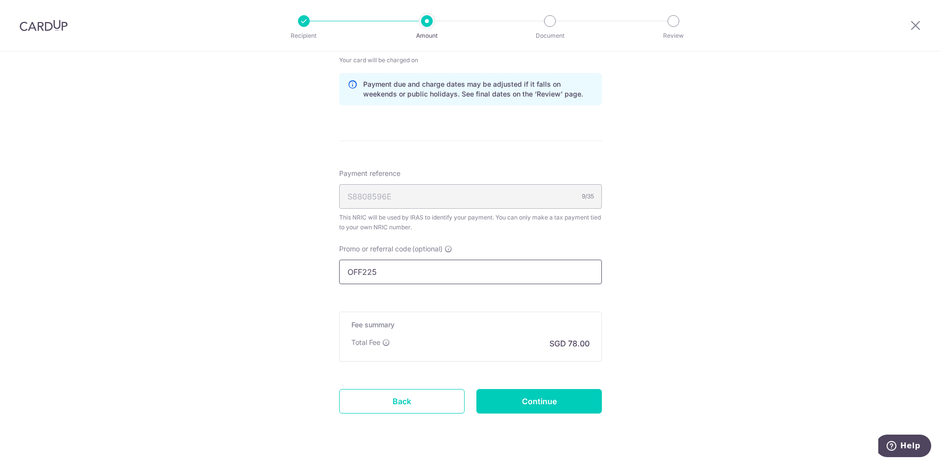
drag, startPoint x: 439, startPoint y: 274, endPoint x: 258, endPoint y: 263, distance: 180.6
click at [258, 263] on div "Tell us more about your payment Enter one-time or monthly payment amount SGD 3,…" at bounding box center [470, 12] width 941 height 950
click at [535, 397] on input "Continue" at bounding box center [538, 401] width 125 height 24
type input "Update Schedule"
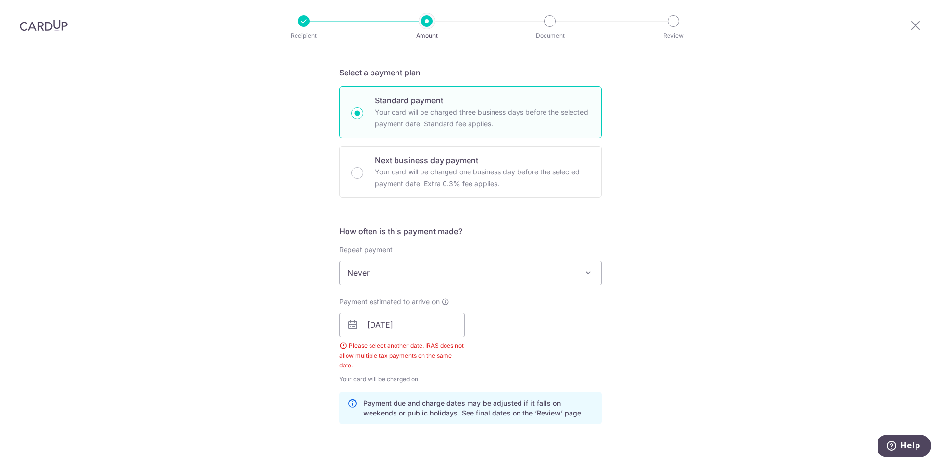
scroll to position [445, 0]
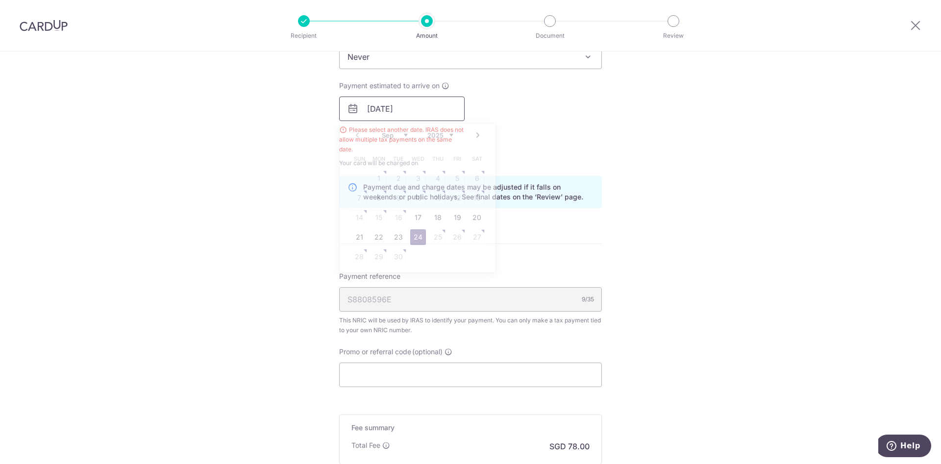
click at [407, 106] on input "24/09/2025" at bounding box center [401, 109] width 125 height 24
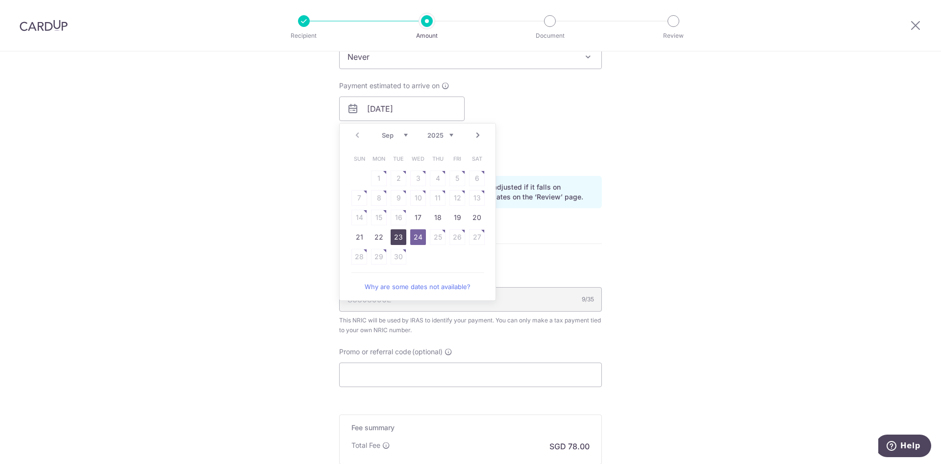
click at [396, 242] on link "23" at bounding box center [398, 237] width 16 height 16
type input "23/09/2025"
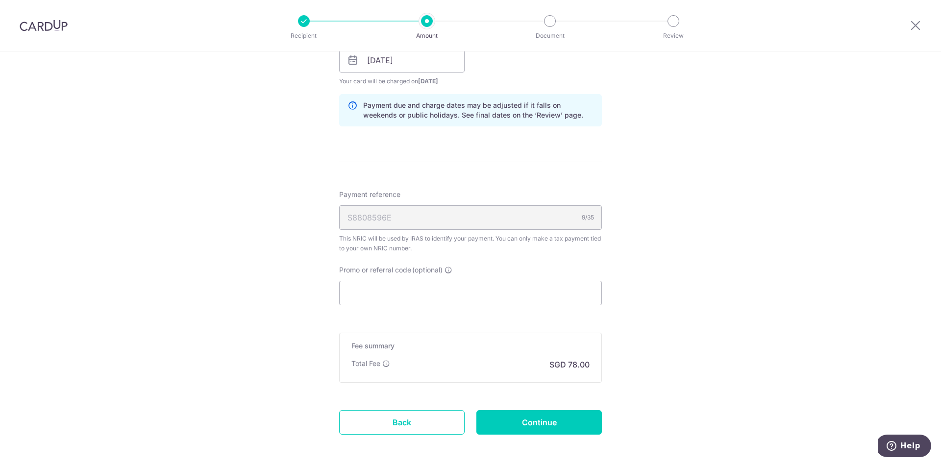
scroll to position [537, 0]
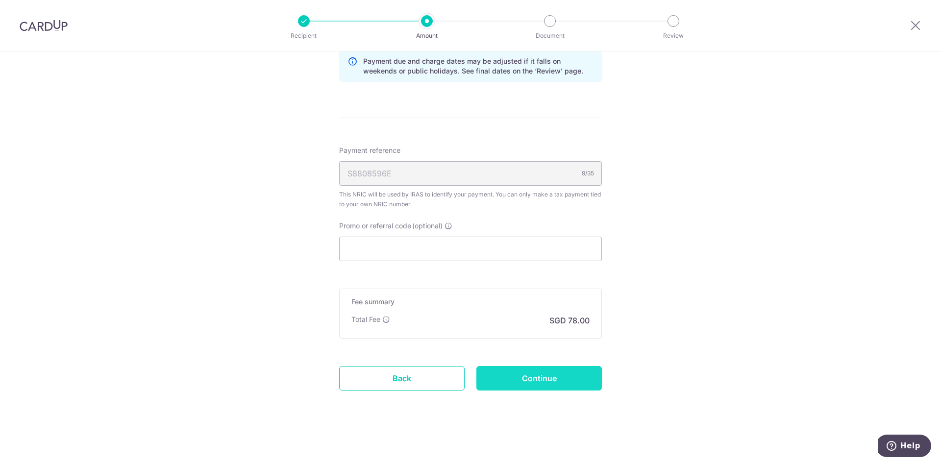
click at [551, 381] on input "Continue" at bounding box center [538, 378] width 125 height 24
type input "Update Schedule"
